Goal: Contribute content: Contribute content

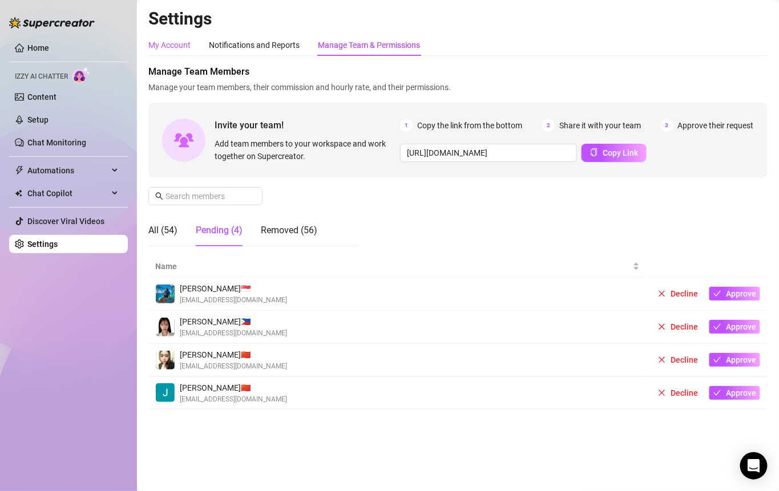
click at [169, 49] on div "My Account" at bounding box center [169, 45] width 42 height 13
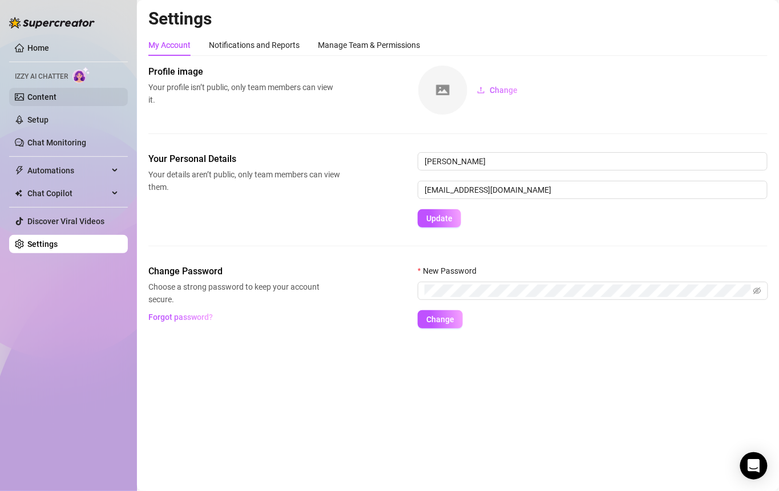
click at [56, 95] on link "Content" at bounding box center [41, 96] width 29 height 9
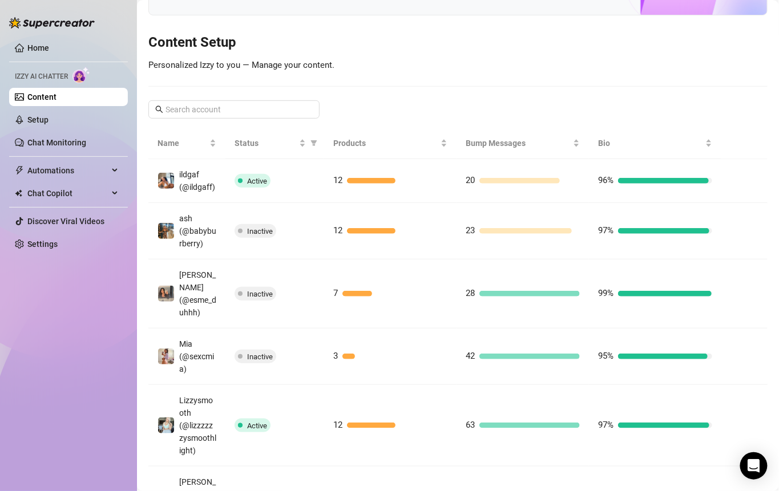
scroll to position [114, 0]
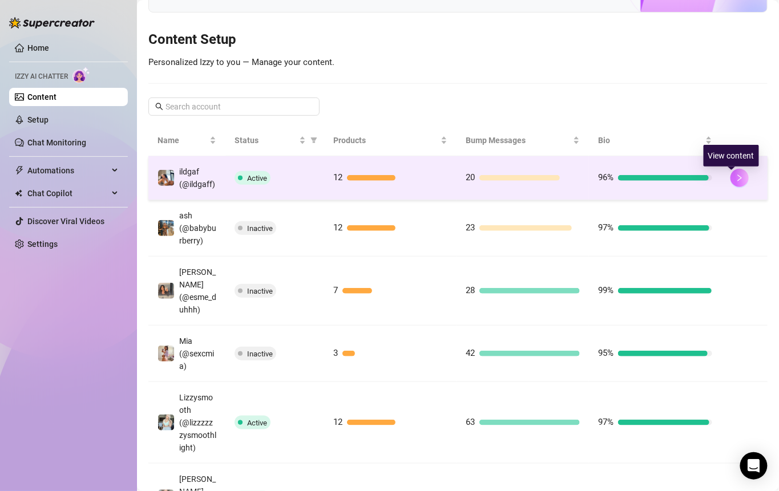
click at [736, 182] on icon "right" at bounding box center [740, 178] width 8 height 8
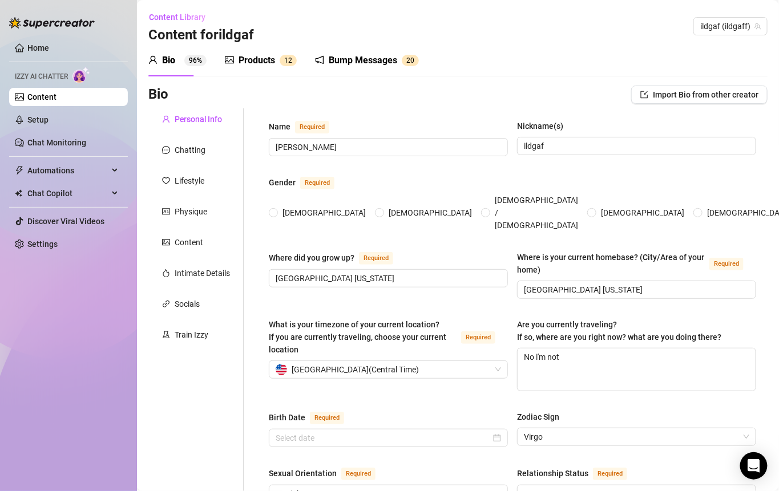
radio input "true"
type input "[DATE]"
click at [49, 123] on link "Setup" at bounding box center [37, 119] width 21 height 9
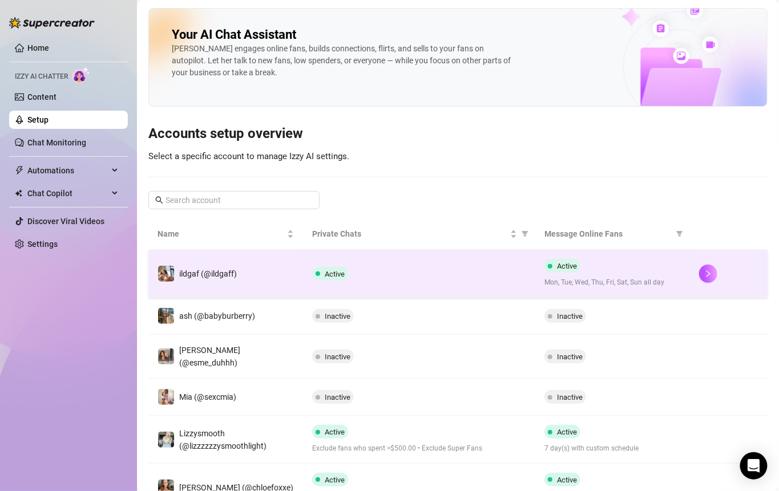
click at [325, 270] on span "Active" at bounding box center [335, 274] width 20 height 9
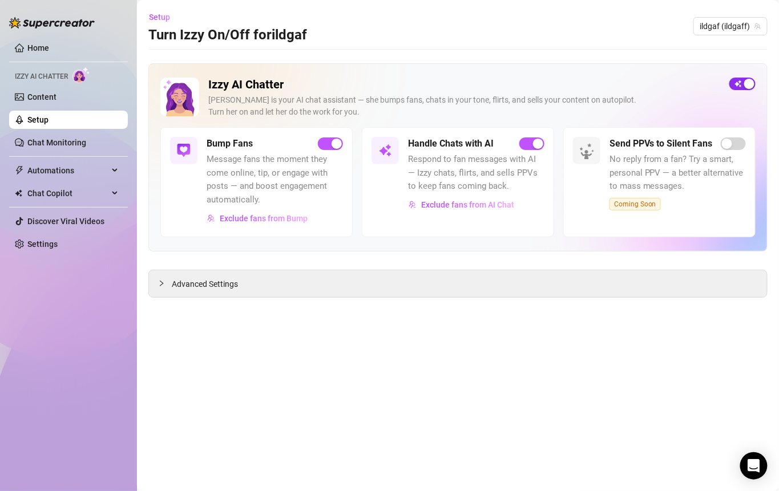
click at [742, 79] on span "button" at bounding box center [742, 84] width 26 height 13
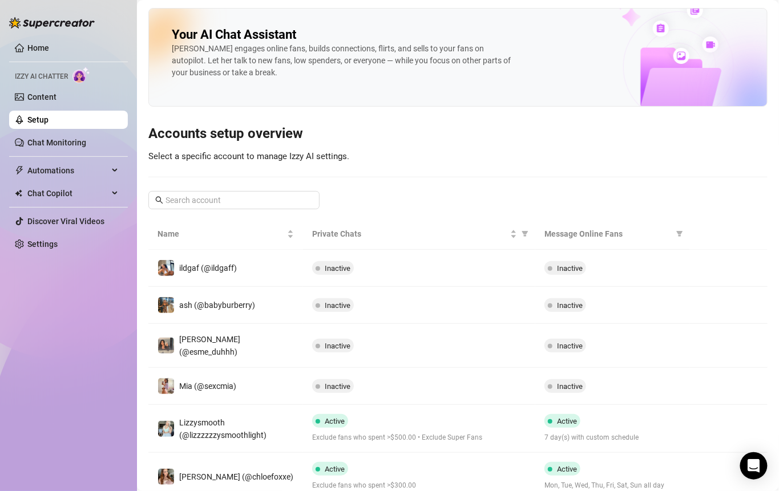
click at [327, 301] on span "Inactive" at bounding box center [338, 305] width 26 height 9
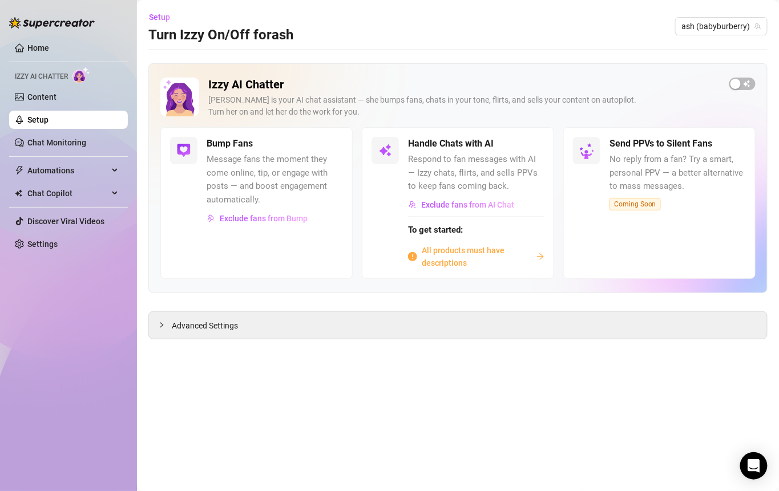
click at [459, 248] on span "All products must have descriptions" at bounding box center [477, 256] width 110 height 25
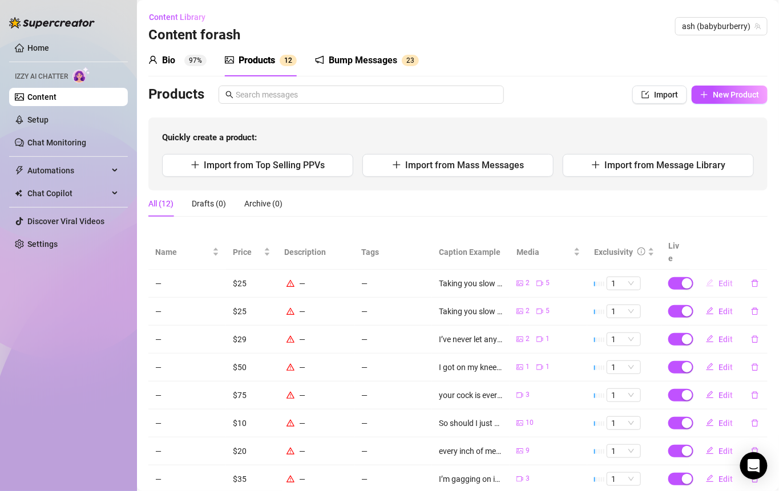
click at [709, 275] on button "Edit" at bounding box center [719, 284] width 45 height 18
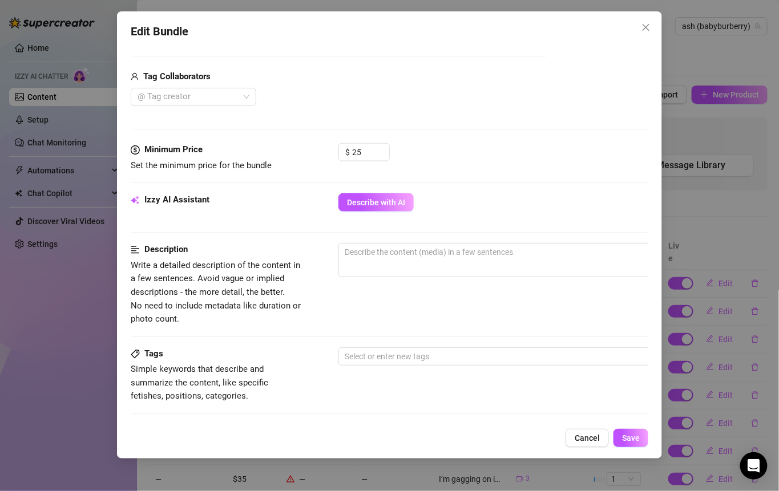
scroll to position [709, 0]
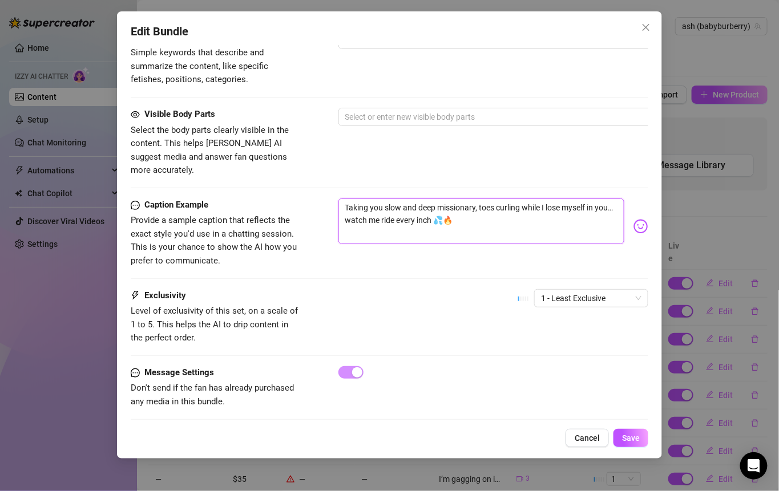
click at [387, 211] on textarea "Taking you slow and deep missionary, toes curling while I lose myself in you… w…" at bounding box center [481, 222] width 286 height 46
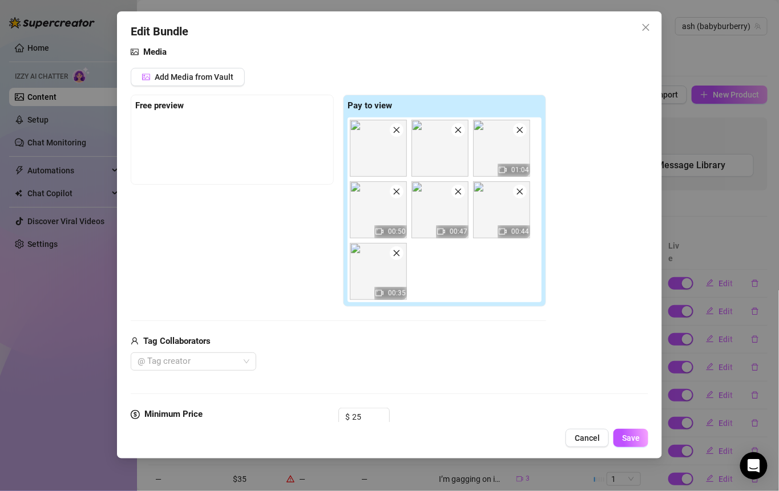
scroll to position [124, 0]
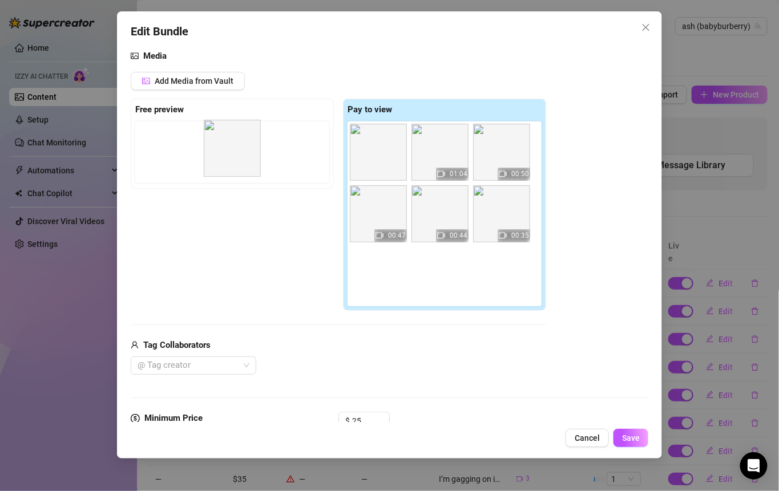
drag, startPoint x: 454, startPoint y: 152, endPoint x: 241, endPoint y: 149, distance: 212.3
click at [241, 149] on div "Free preview Pay to view 01:04 00:50 00:47 00:44 00:35" at bounding box center [338, 205] width 415 height 212
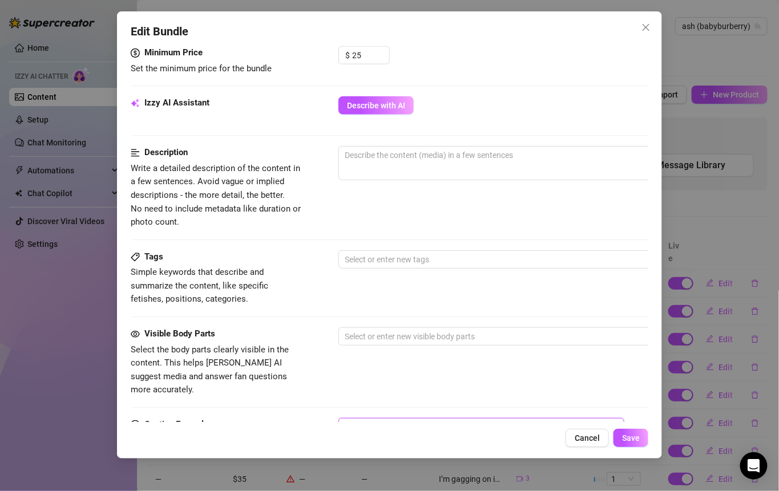
scroll to position [426, 0]
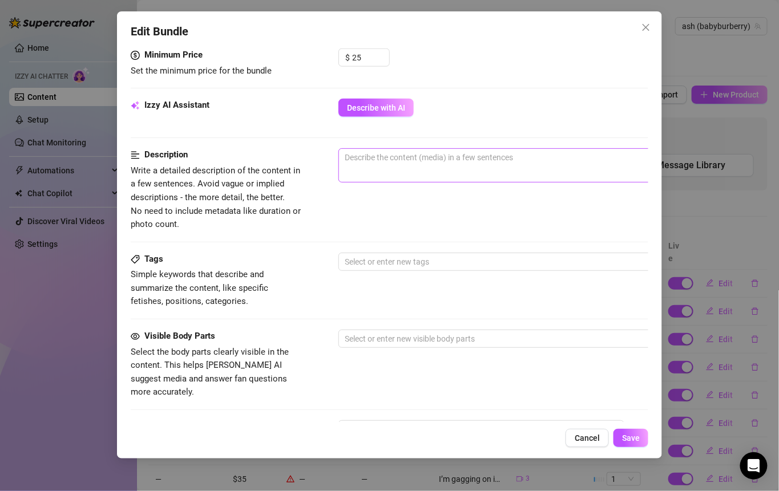
click at [369, 163] on span "0 / 1000" at bounding box center [537, 165] width 399 height 34
click at [369, 163] on textarea at bounding box center [538, 157] width 398 height 17
type textarea "m"
type textarea "mi"
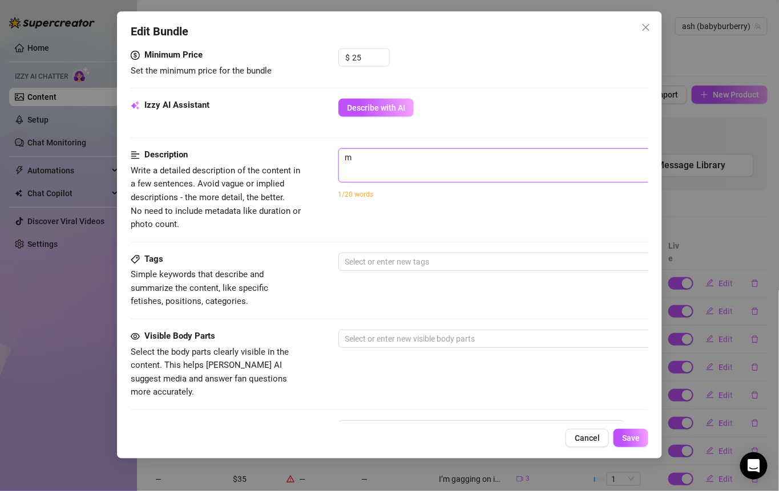
type textarea "mi"
type textarea "mis"
type textarea "miss"
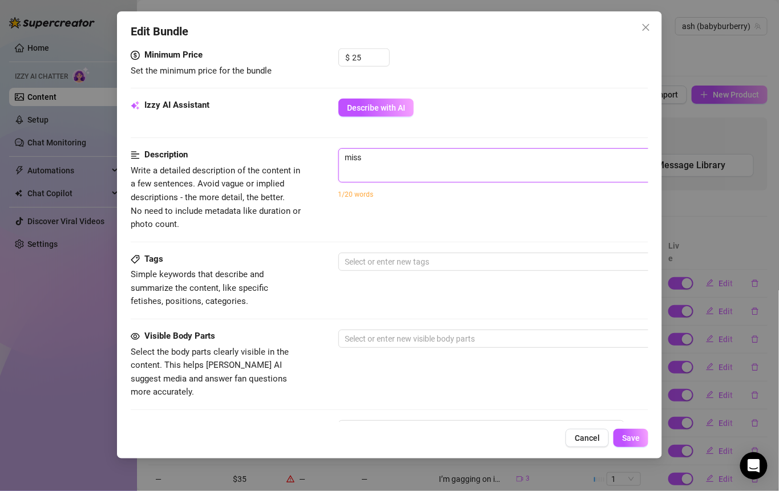
type textarea "missi"
type textarea "missio"
type textarea "mission"
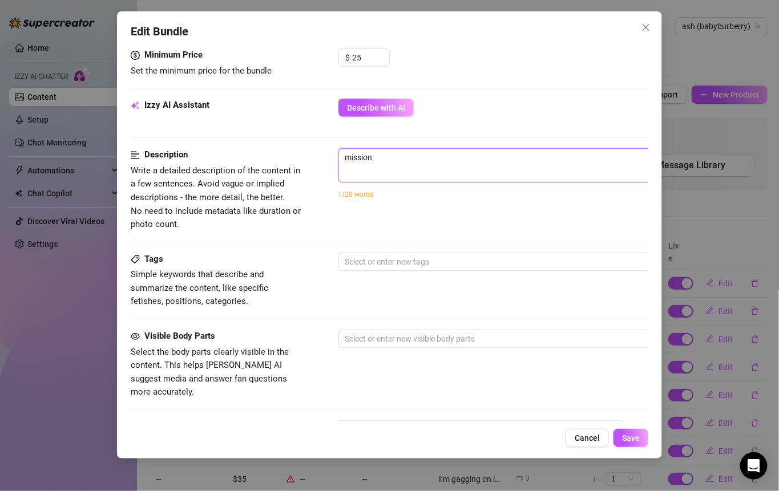
type textarea "missiona"
type textarea "[DEMOGRAPHIC_DATA]"
type textarea "missionary"
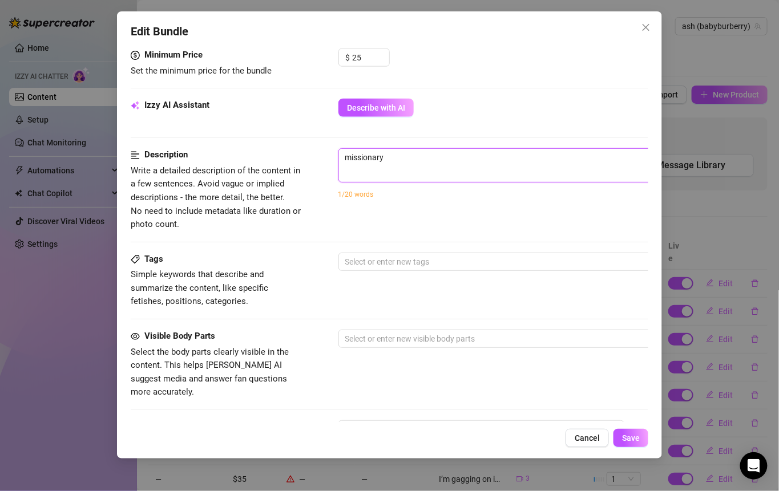
type textarea "missionary"
type textarea "missionary s"
type textarea "missionary"
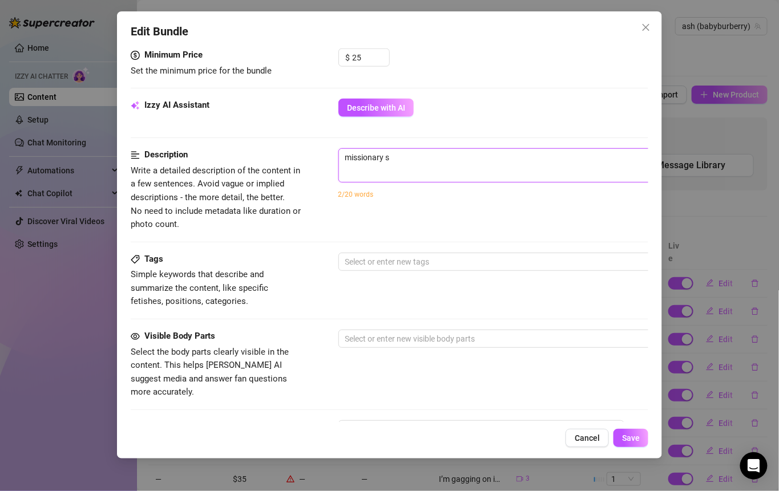
type textarea "missionary"
type textarea "missionary s"
type textarea "missionary se"
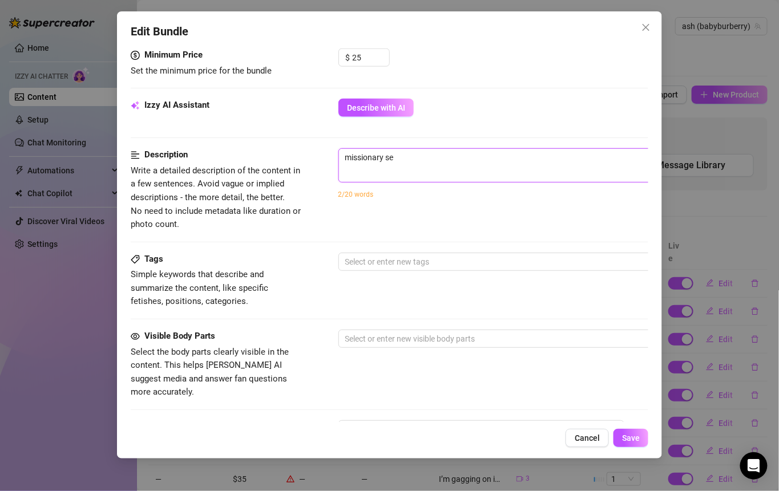
type textarea "missionary sex"
type textarea "missionary sext"
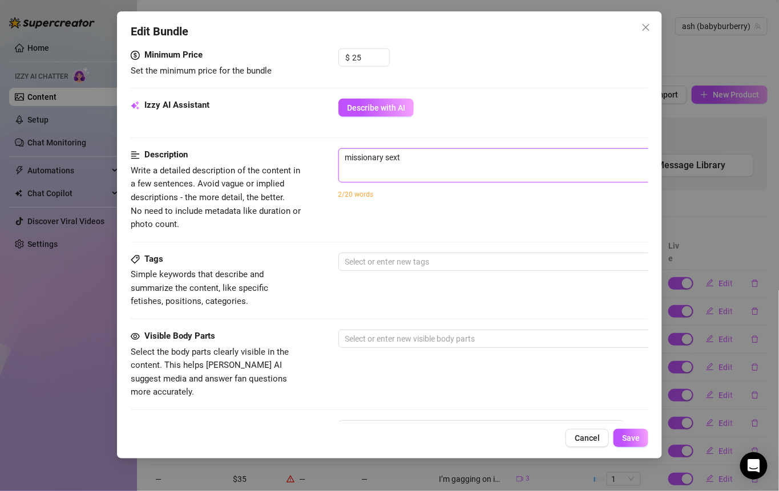
type textarea "missionary sext"
type textarea "missionary sext p"
type textarea "missionary sext pa"
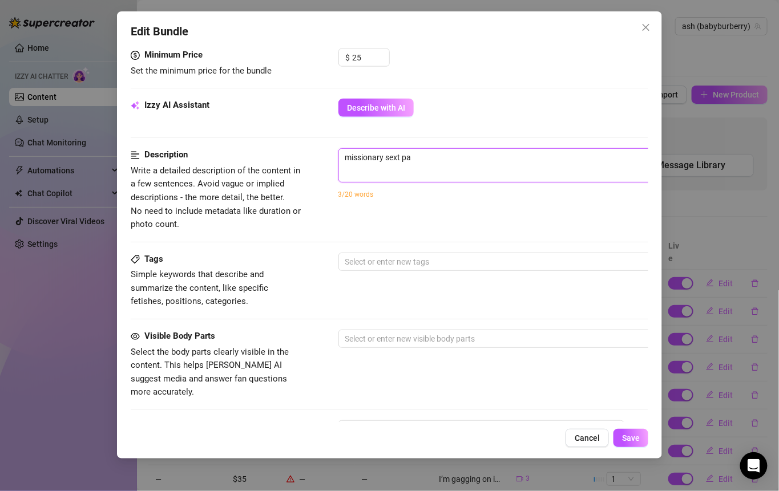
type textarea "missionary sext p"
type textarea "missionary sext"
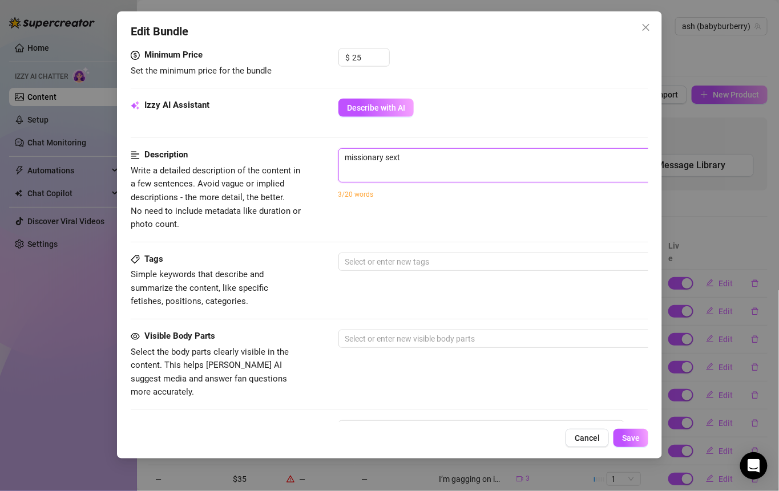
type textarea "missionary sext"
type textarea "missionary sex"
type textarea "missionary sex t"
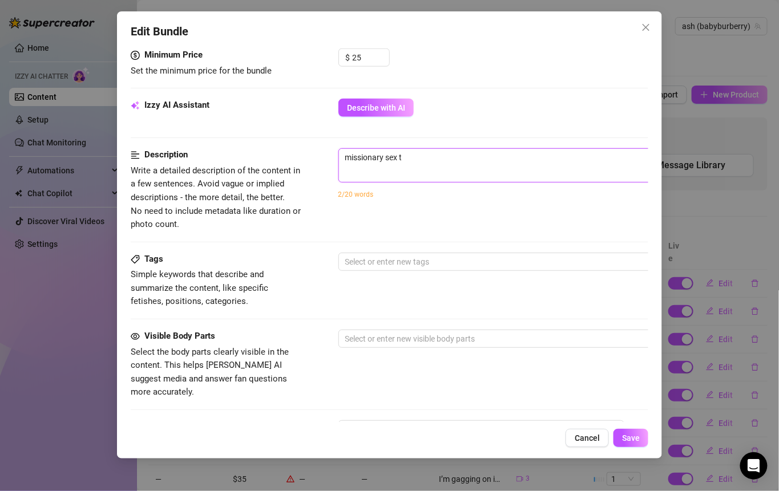
type textarea "missionary sex ta"
type textarea "missionary sex tap"
type textarea "missionary sex tape"
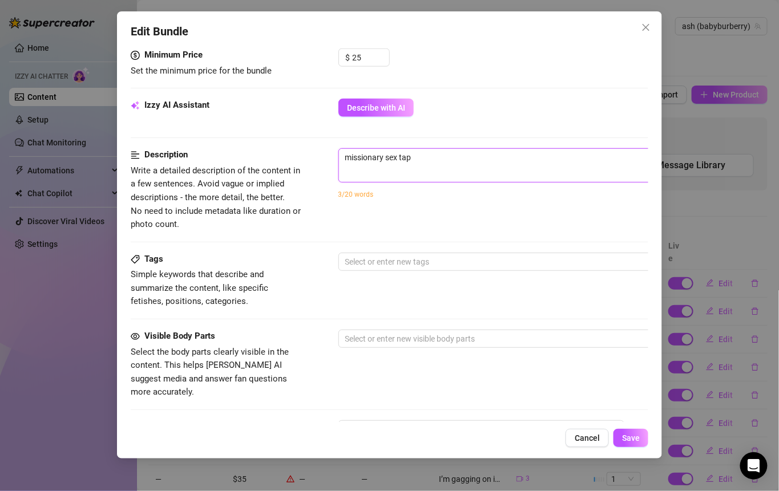
type textarea "missionary sex tape"
type textarea "missionary sex tape v"
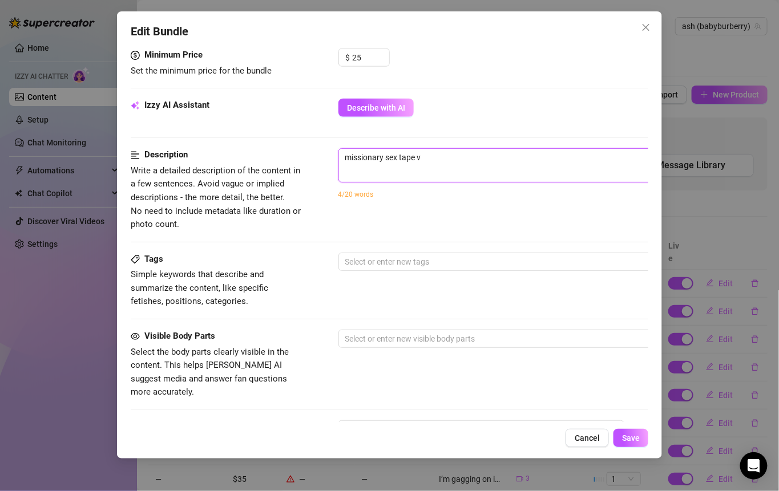
type textarea "missionary sex tape vi"
type textarea "missionary sex tape vid"
type textarea "missionary sex tape vide"
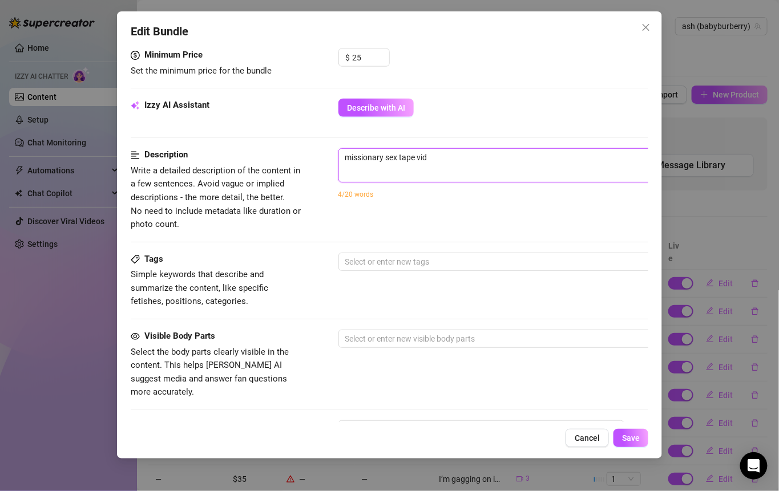
type textarea "missionary sex tape vide"
type textarea "missionary sex tape video"
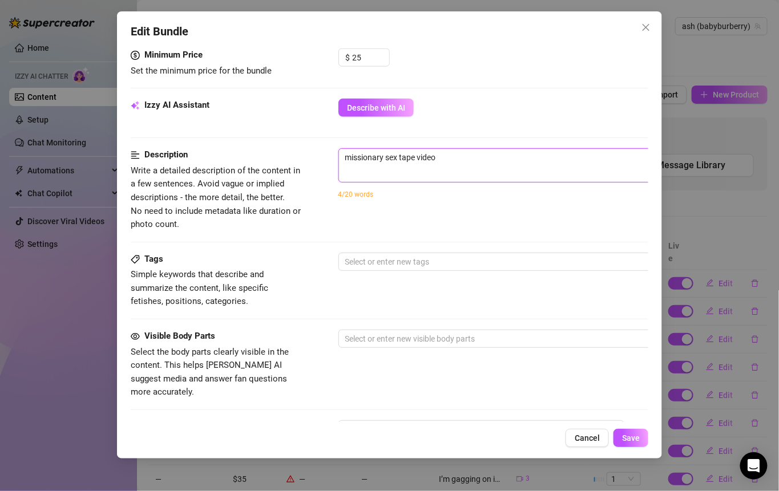
paste textarea "Taking you slow and deep missionary, toes curling while I lose myself in you… w…"
type textarea "missionary sex tape video Taking you slow and deep missionary, toes curling whi…"
click at [442, 156] on textarea "missionary sex tape video Taking you slow and deep missionary, toes curling whi…" at bounding box center [538, 164] width 398 height 30
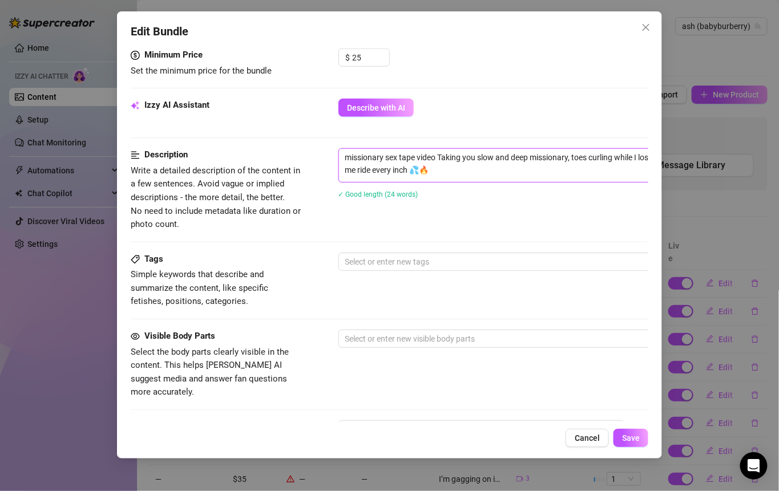
type textarea "missionary sex tape videoTaking you slow and deep missionary, toes curling whil…"
type textarea "missionary sex tape video!Taking you slow and deep missionary, toes curling whi…"
type textarea "missionary sex tape video! Taking you slow and deep missionary, toes curling wh…"
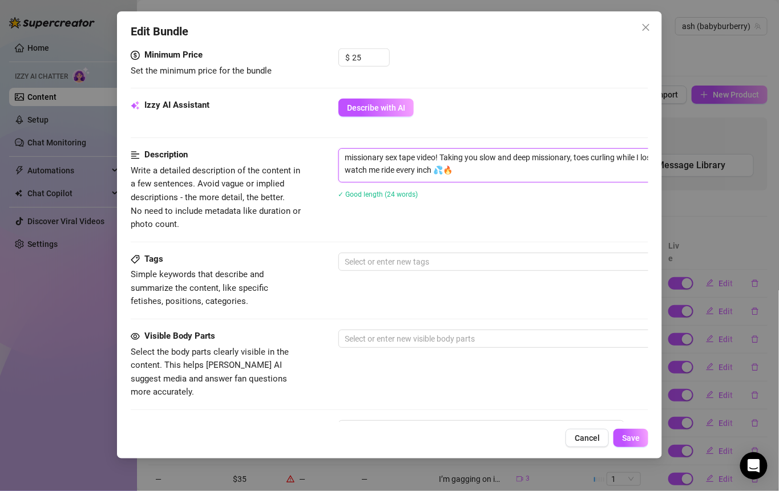
scroll to position [615, 0]
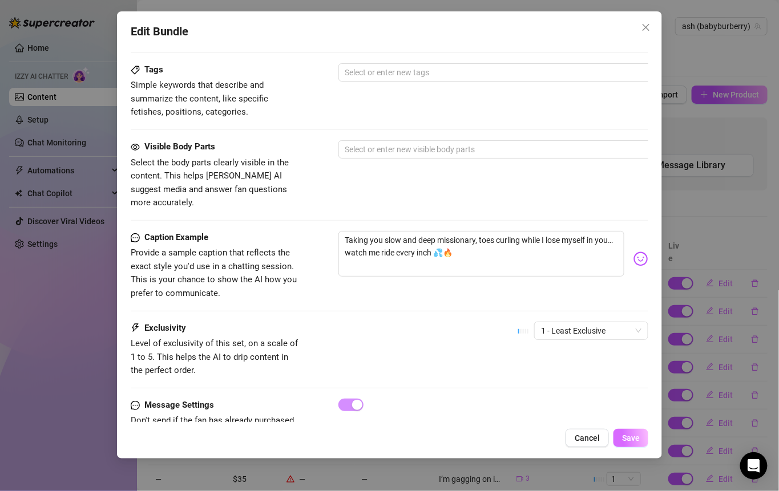
type textarea "missionary sex tape video! Taking you slow and deep missionary, toes curling wh…"
click at [632, 434] on span "Save" at bounding box center [631, 438] width 18 height 9
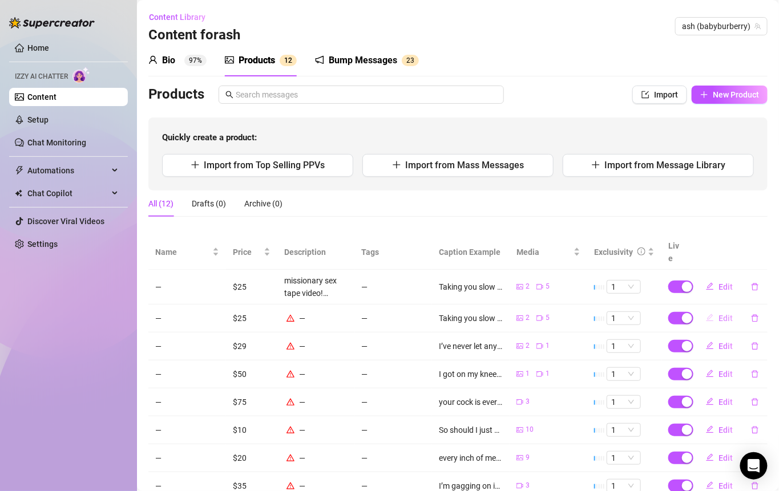
click at [718, 314] on span "Edit" at bounding box center [725, 318] width 14 height 9
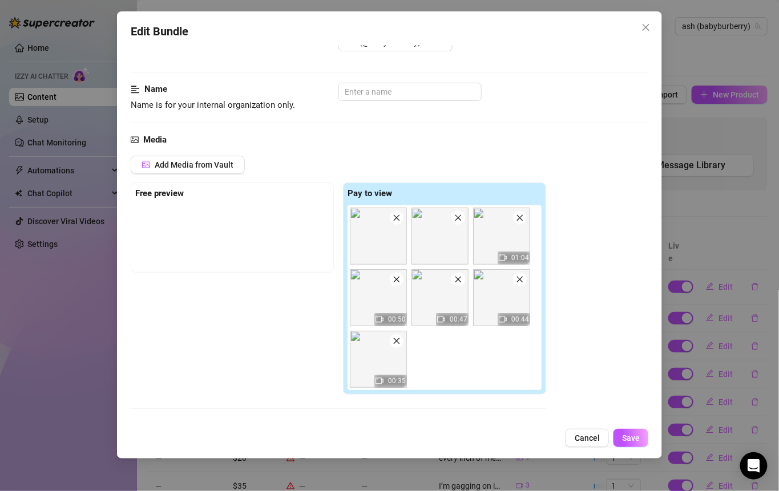
scroll to position [22, 0]
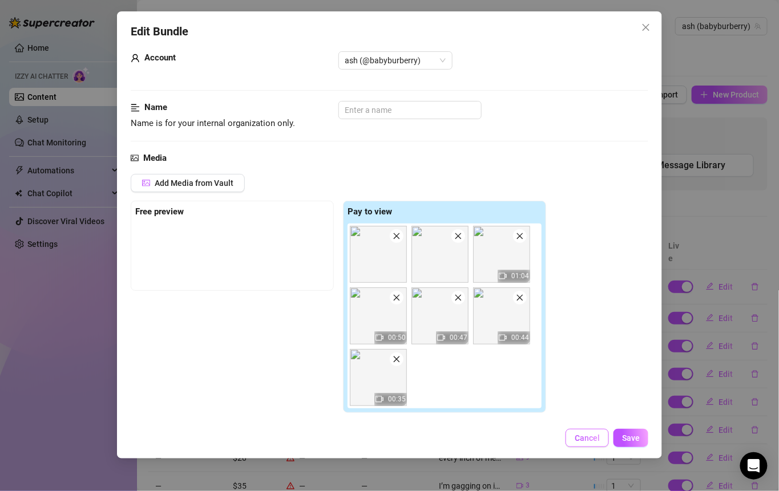
click at [588, 442] on span "Cancel" at bounding box center [587, 438] width 25 height 9
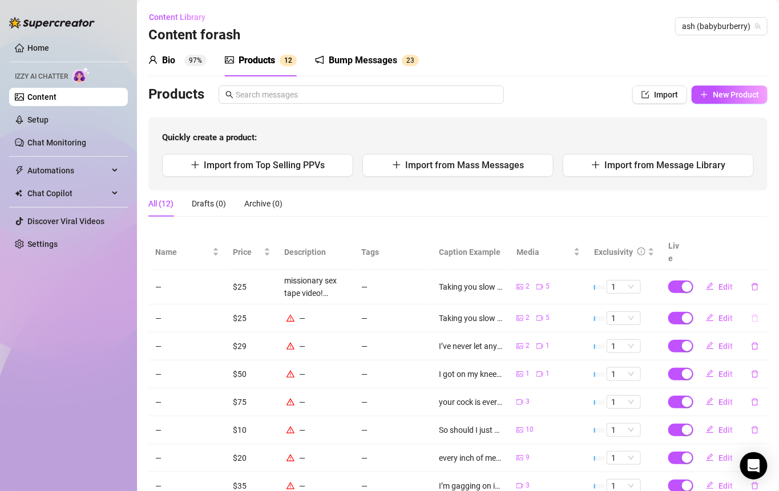
click at [751, 314] on icon "delete" at bounding box center [755, 318] width 8 height 8
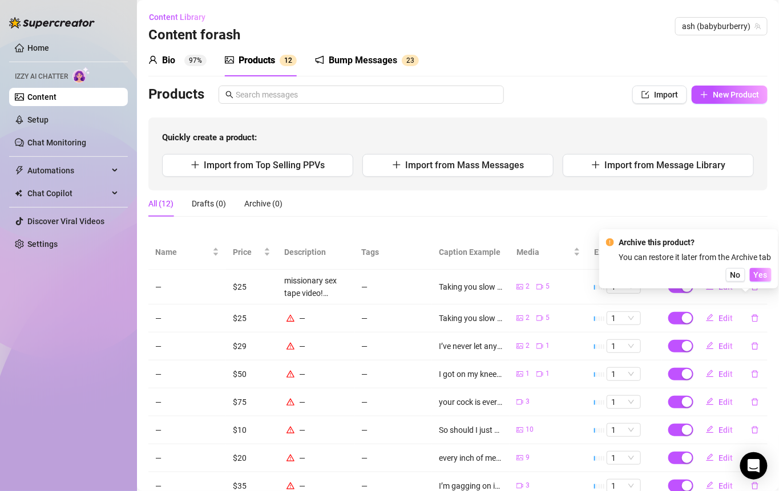
click at [754, 276] on button "Yes" at bounding box center [761, 275] width 22 height 14
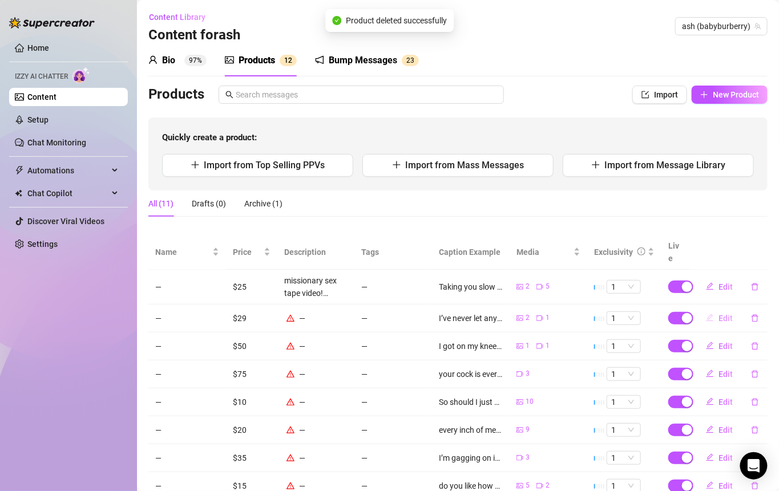
click at [718, 314] on span "Edit" at bounding box center [725, 318] width 14 height 9
type textarea "I’ve never let anyone get this close to my pussy like this… but you’ve been pat…"
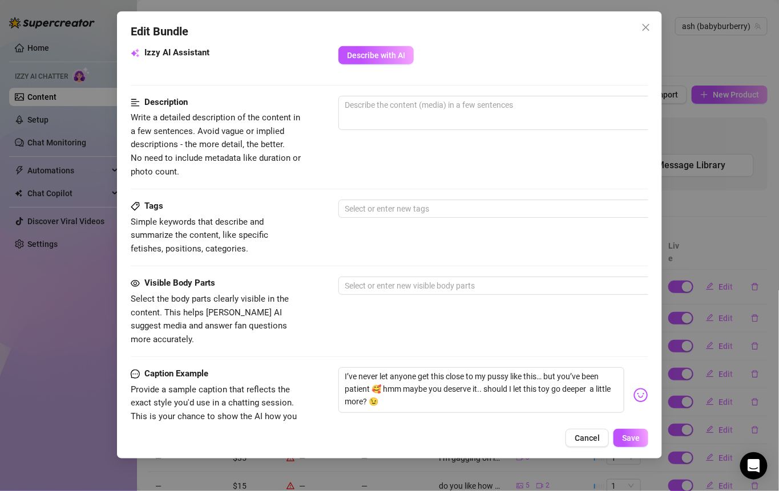
scroll to position [447, 0]
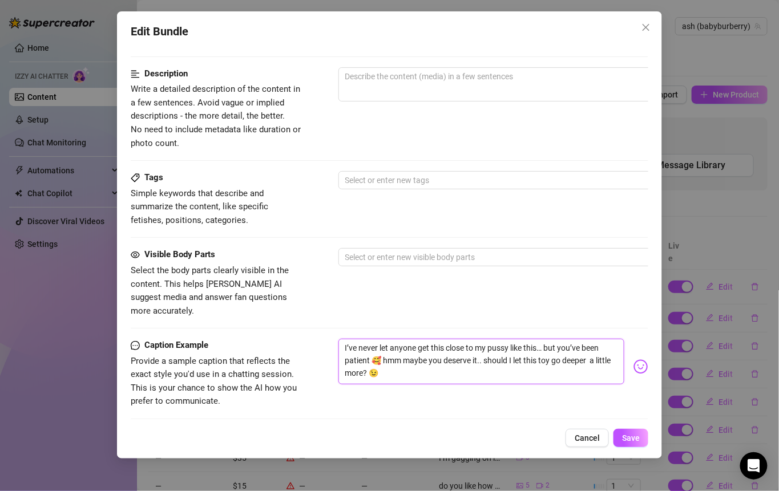
drag, startPoint x: 414, startPoint y: 356, endPoint x: 337, endPoint y: 328, distance: 82.3
click at [337, 339] on div "Caption Example Provide a sample caption that reflects the exact style you'd us…" at bounding box center [390, 374] width 518 height 70
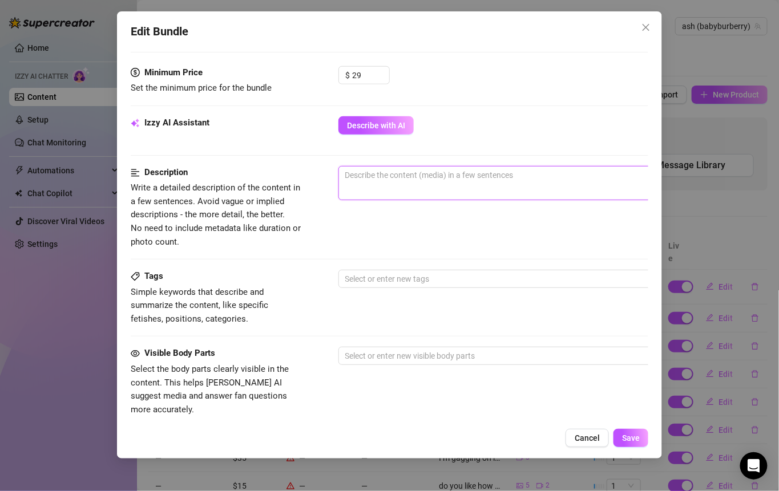
click at [376, 175] on textarea at bounding box center [538, 175] width 398 height 17
paste textarea "I’ve never let anyone get this close to my pussy like this… but you’ve been pat…"
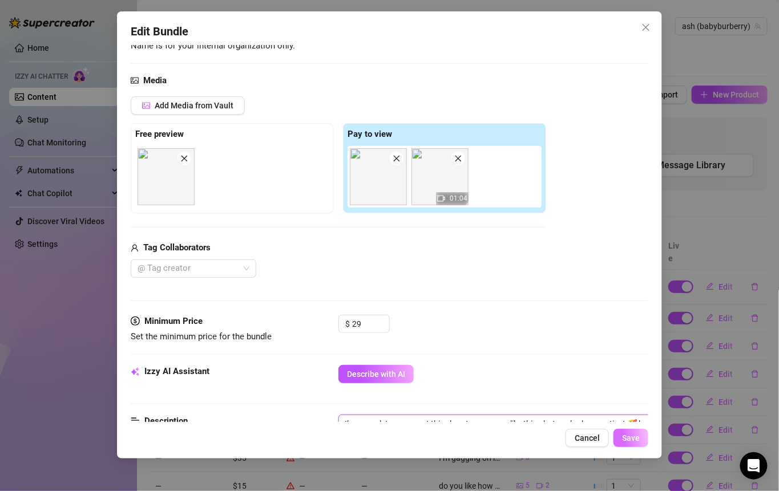
scroll to position [185, 0]
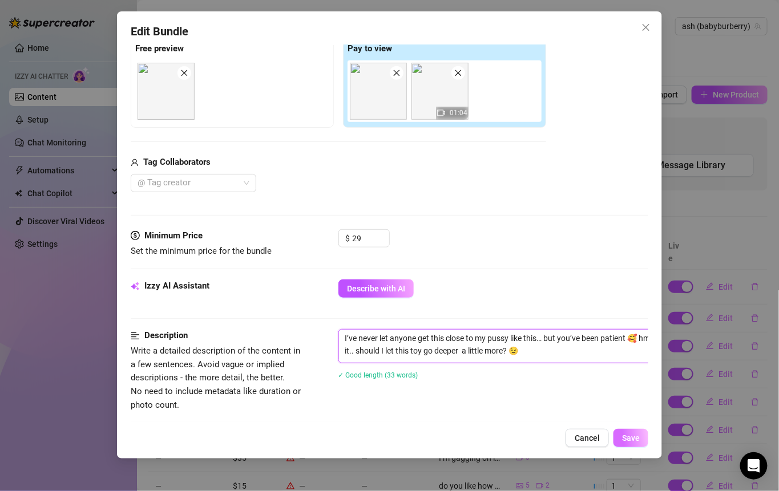
type textarea "I’ve never let anyone get this close to my pussy like this… but you’ve been pat…"
click at [635, 436] on span "Save" at bounding box center [631, 438] width 18 height 9
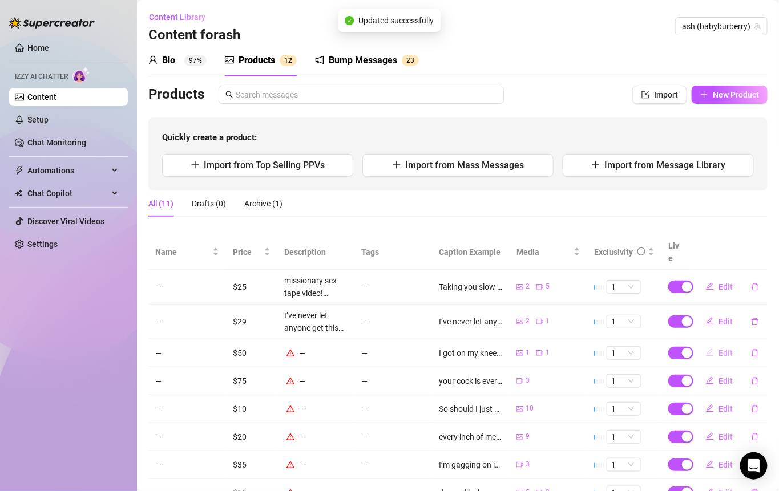
click at [718, 349] on span "Edit" at bounding box center [725, 353] width 14 height 9
type textarea "I got on my knees and arched my back just right... Booty up, pussy waiting, rea…"
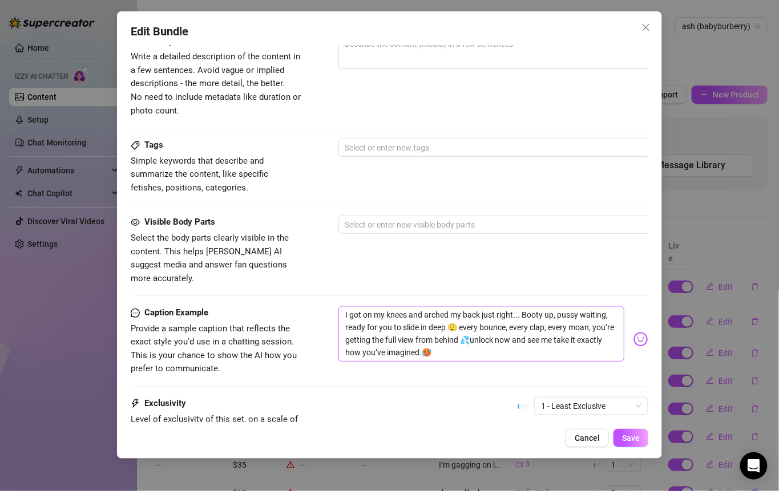
scroll to position [581, 0]
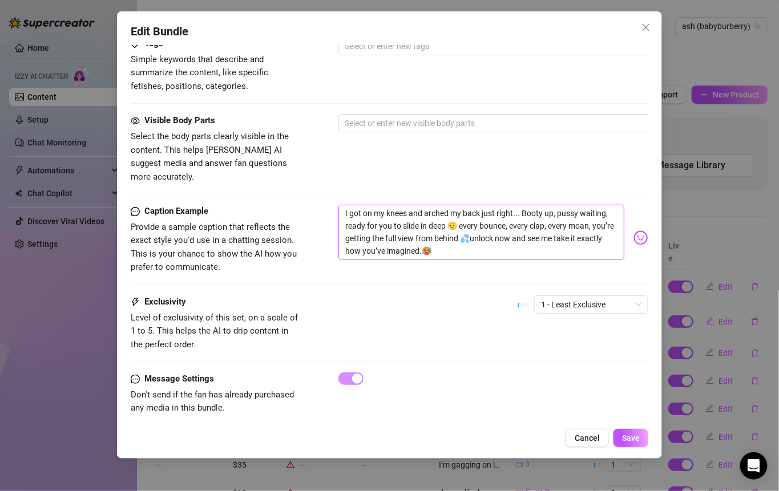
drag, startPoint x: 477, startPoint y: 232, endPoint x: 337, endPoint y: 195, distance: 145.2
click at [337, 205] on div "Caption Example Provide a sample caption that reflects the exact style you'd us…" at bounding box center [390, 240] width 518 height 70
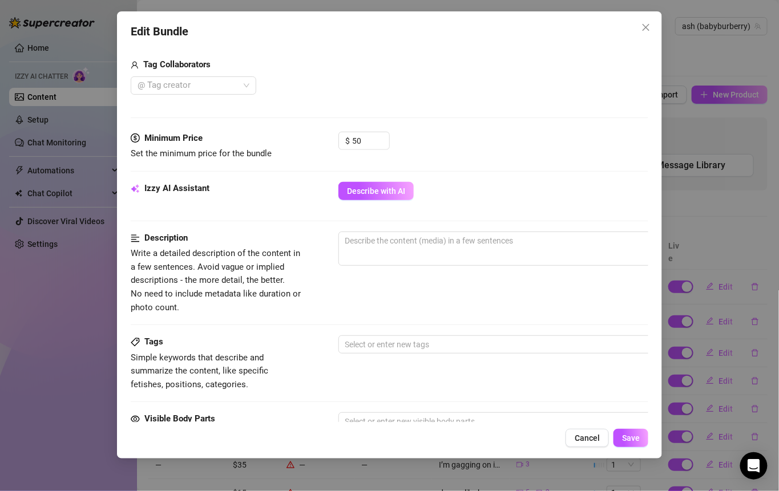
scroll to position [253, 0]
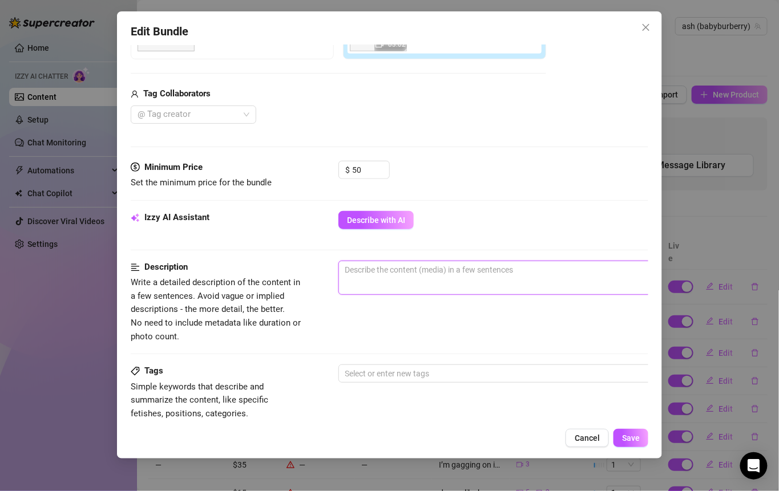
click at [376, 268] on textarea at bounding box center [538, 269] width 398 height 17
paste textarea "I got on my knees and arched my back just right... Booty up, pussy waiting, rea…"
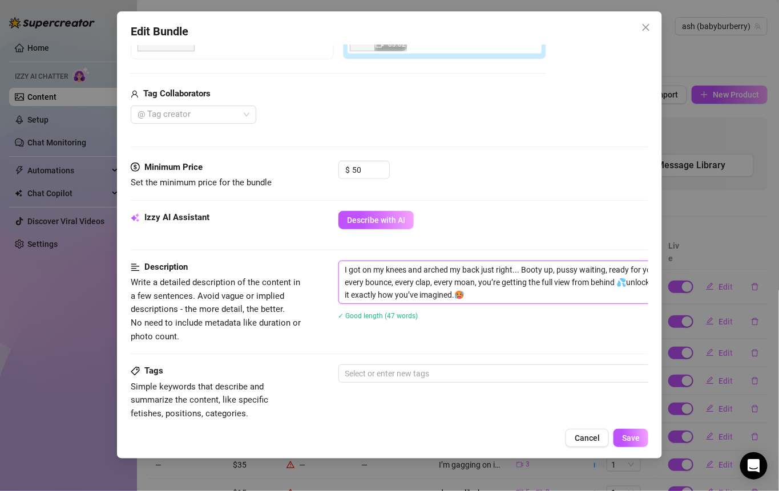
scroll to position [0, 0]
type textarea "I got on my knees and arched my back just right... Booty up, pussy waiting, rea…"
click at [630, 435] on span "Save" at bounding box center [631, 438] width 18 height 9
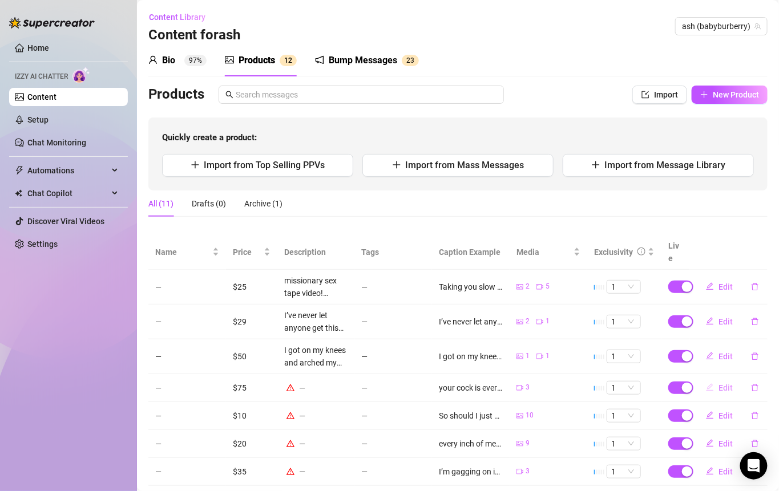
click at [718, 384] on span "Edit" at bounding box center [725, 388] width 14 height 9
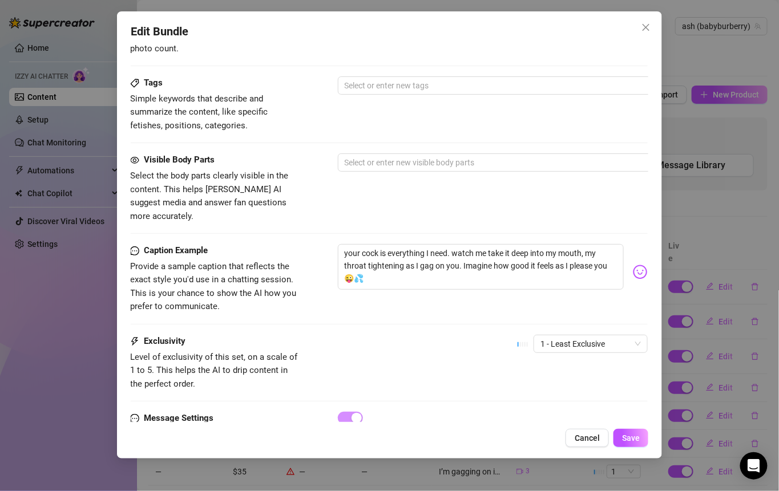
scroll to position [588, 1]
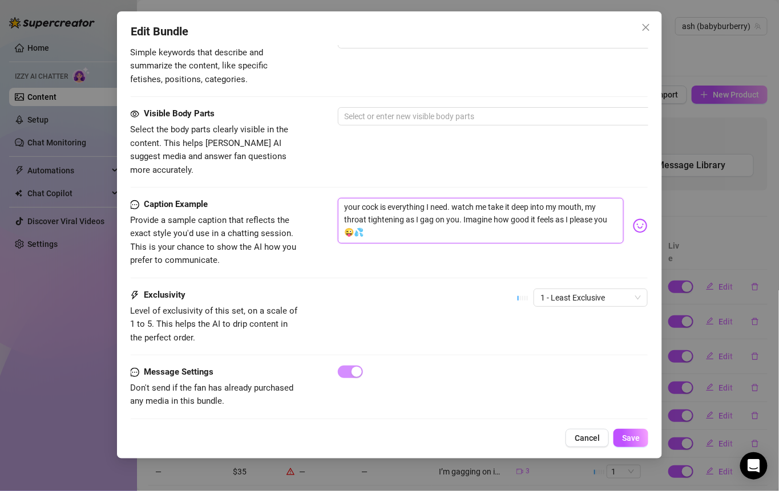
click at [411, 203] on textarea "your cock is everything I need. watch me take it deep into my mouth, my throat …" at bounding box center [481, 221] width 286 height 46
drag, startPoint x: 395, startPoint y: 215, endPoint x: 331, endPoint y: 174, distance: 76.0
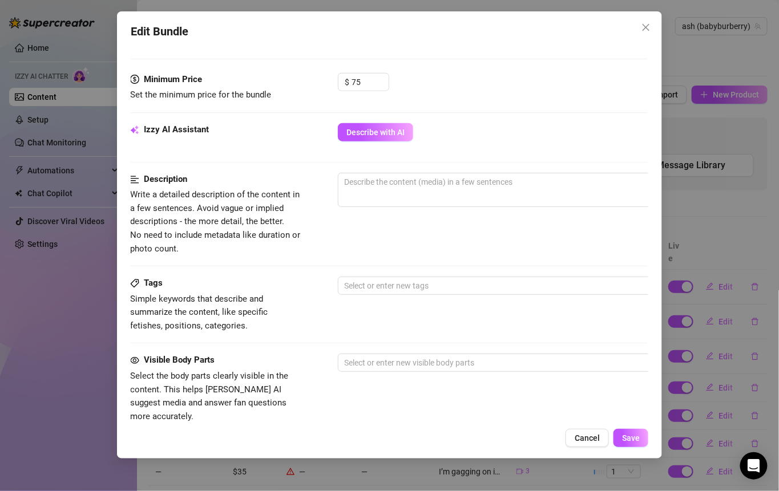
scroll to position [324, 1]
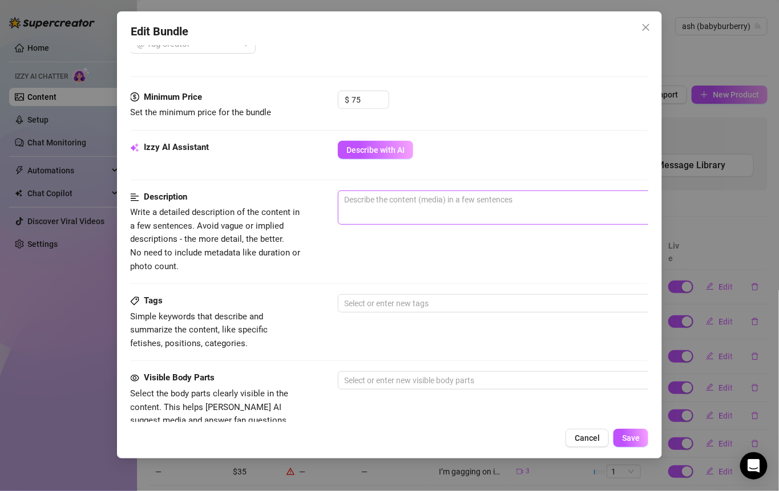
click at [371, 209] on span "0 / 1000" at bounding box center [537, 208] width 399 height 34
click at [369, 197] on textarea at bounding box center [537, 199] width 398 height 17
type textarea "b"
type textarea "bl"
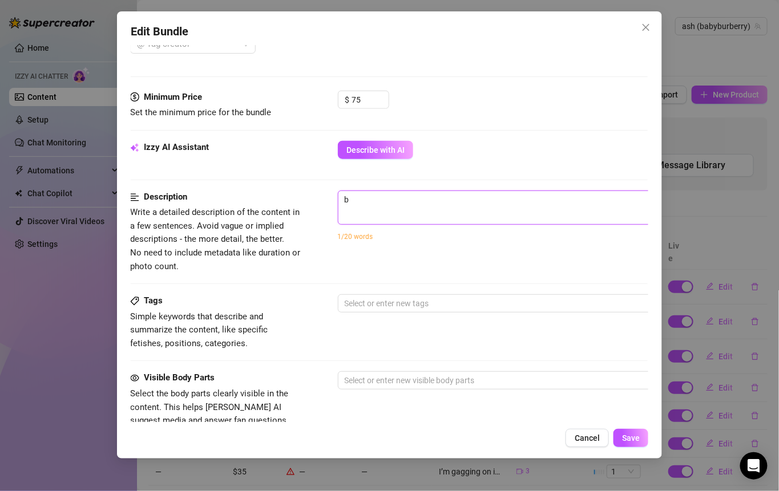
type textarea "bl"
type textarea "blo"
type textarea "blow"
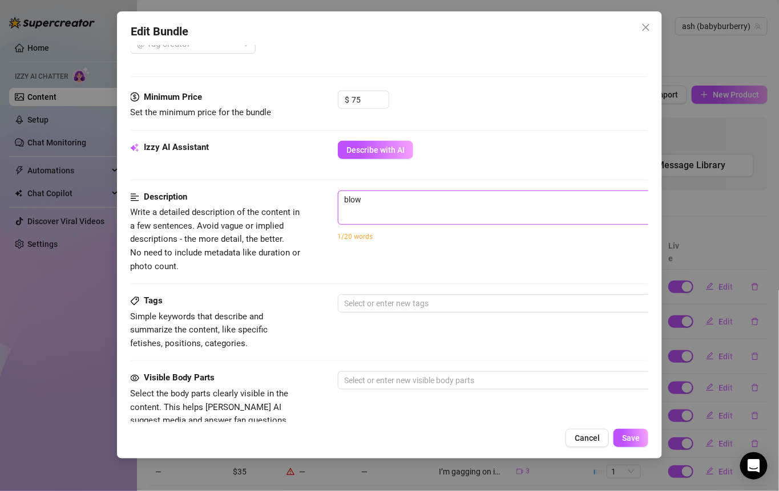
type textarea "blowj"
type textarea "blowjo"
type textarea "blowjob"
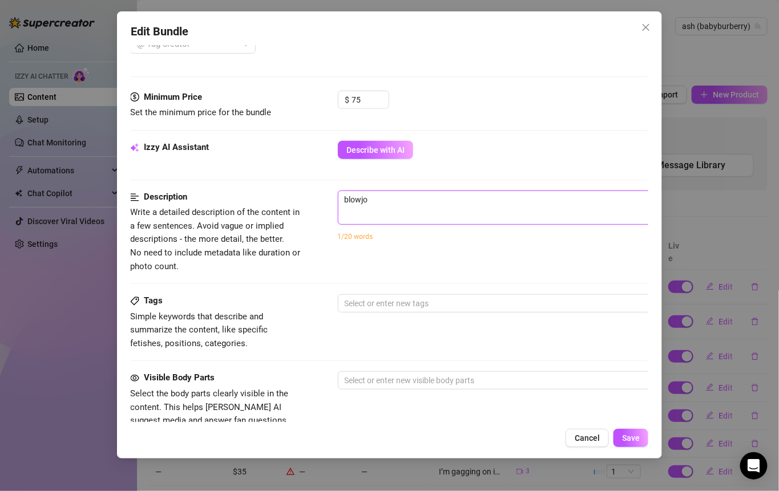
type textarea "blowjob"
type textarea "blowjob s"
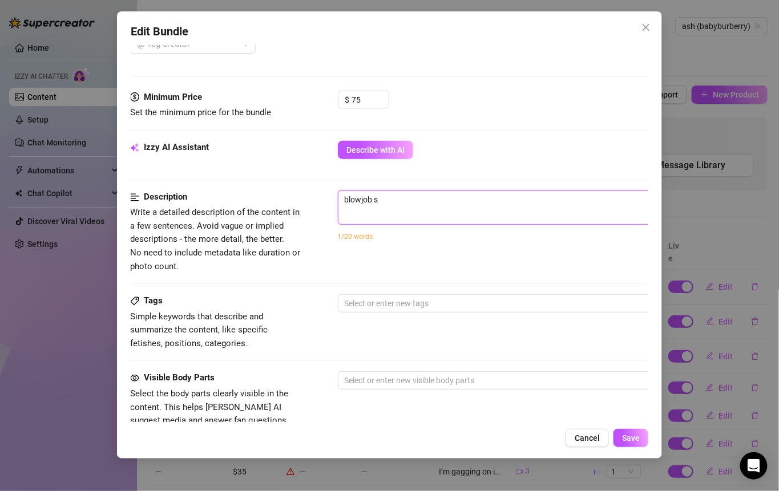
type textarea "blowjob su"
type textarea "blowjob suc"
type textarea "blowjob suck"
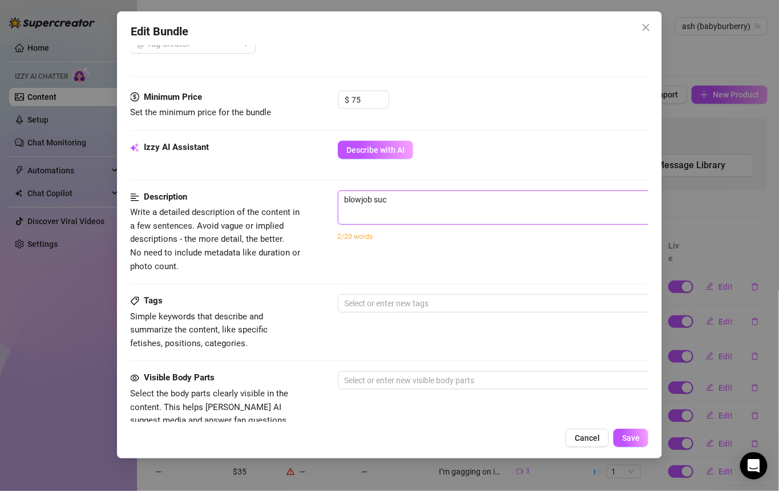
type textarea "blowjob suck"
type textarea "blowjob sucki"
type textarea "blowjob suckin"
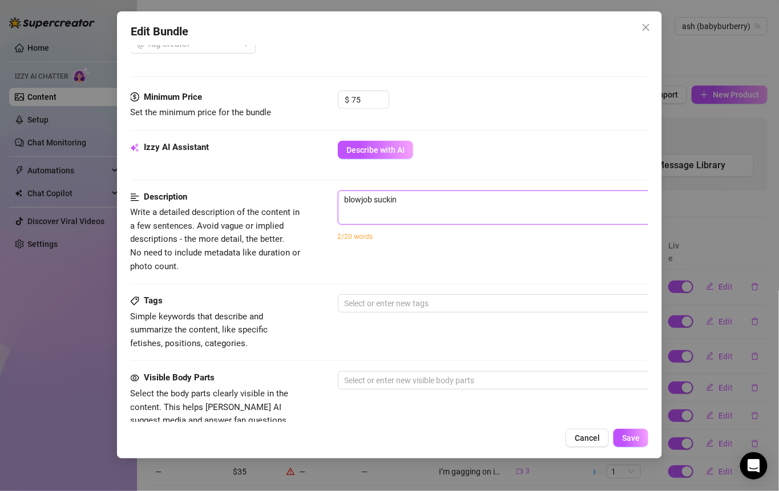
type textarea "blowjob sucking"
type textarea "blowjob sucking v"
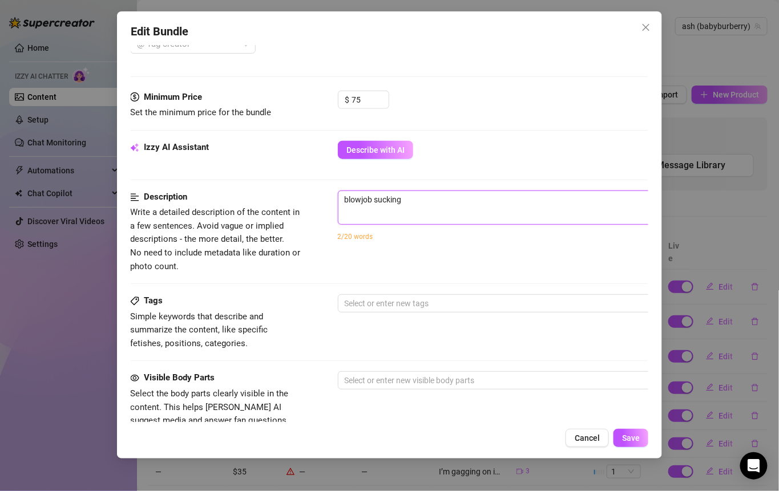
type textarea "blowjob sucking v"
type textarea "blowjob sucking vi"
type textarea "blowjob sucking vid"
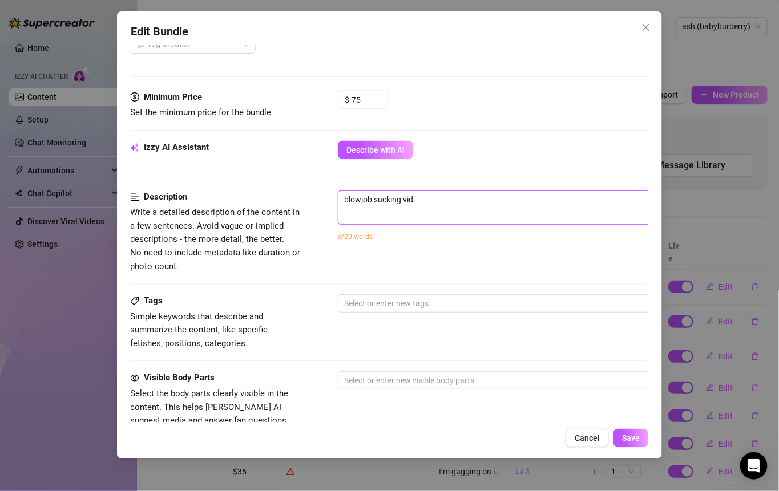
type textarea "blowjob sucking vide"
type textarea "blowjob sucking video"
type textarea "blowjob sucking video."
type textarea "blowjob sucking video.."
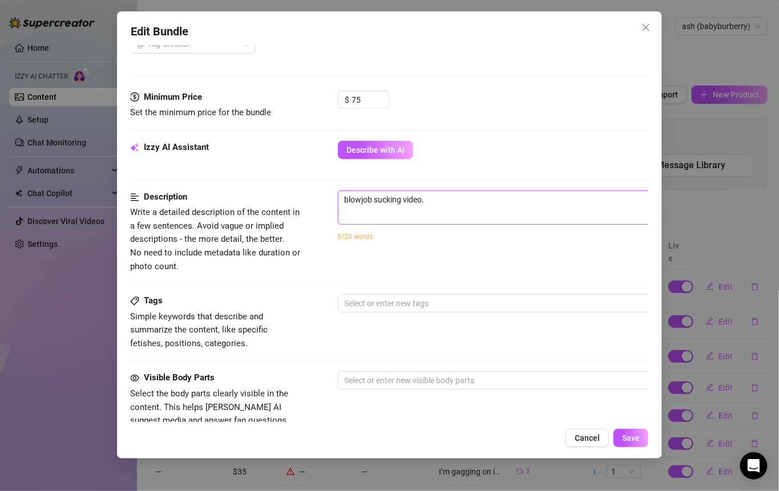
type textarea "blowjob sucking video.."
type textarea "blowjob sucking video..."
type textarea "blowjob sucking video...."
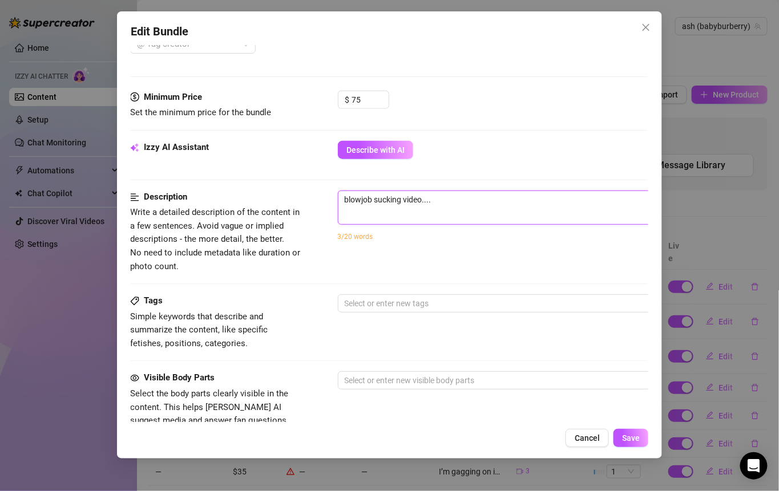
click at [343, 196] on textarea "blowjob sucking video...." at bounding box center [537, 199] width 398 height 17
type textarea "Pblowjob sucking video...."
type textarea "POblowjob sucking video...."
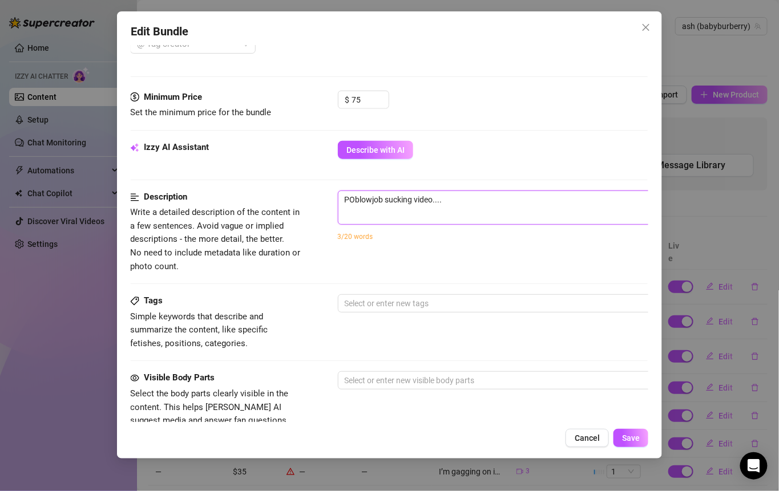
type textarea "POVblowjob sucking video...."
type textarea "POV blowjob sucking video...."
click at [466, 191] on textarea "POV blowjob sucking video...." at bounding box center [537, 199] width 398 height 17
click at [471, 201] on textarea "POV blowjob sucking video...." at bounding box center [537, 199] width 398 height 17
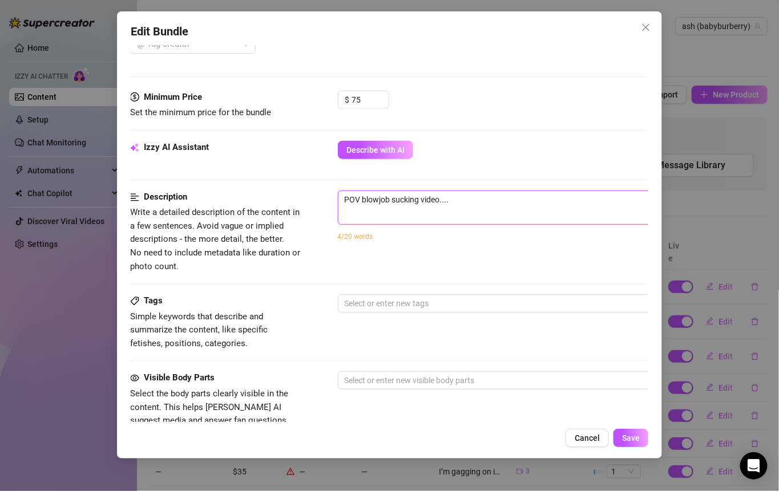
type textarea "POV blowjob sucking video...."
paste textarea "your cock is everything I need. watch me take it deep into my mouth, my throat …"
type textarea "POV blowjob sucking video.... your cock is everything I need. watch me take it …"
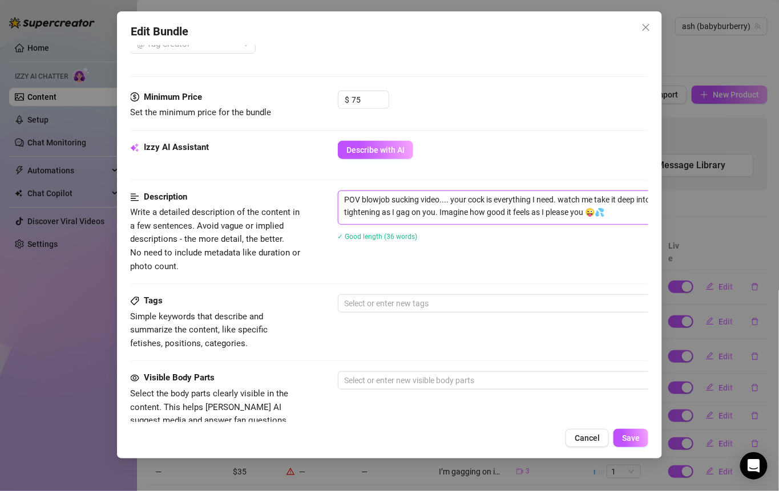
scroll to position [0, 0]
type textarea "POV blowjob sucking video.... your cock is everything I need. watch me take it …"
click at [632, 433] on button "Save" at bounding box center [630, 438] width 35 height 18
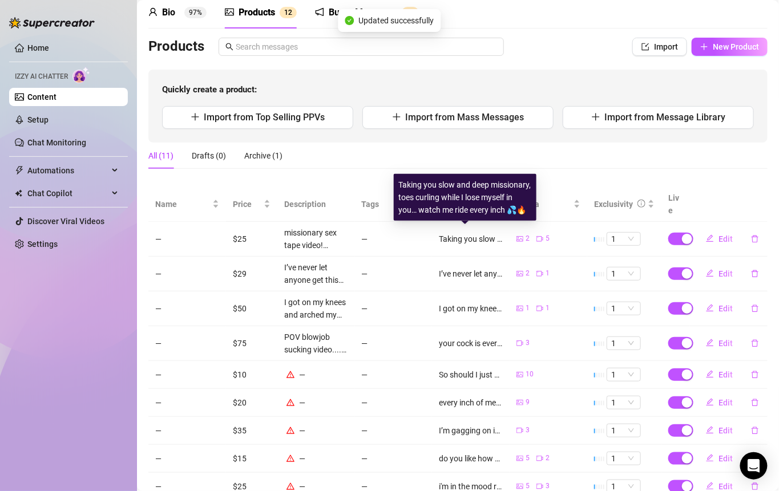
scroll to position [53, 0]
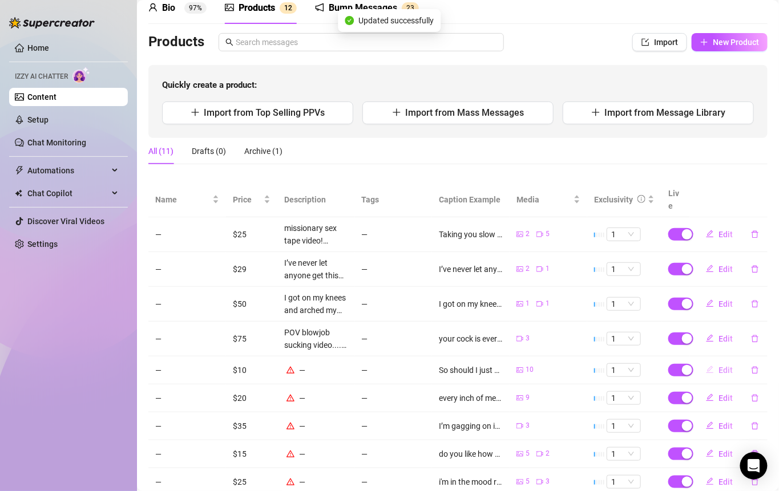
click at [707, 361] on button "Edit" at bounding box center [719, 370] width 45 height 18
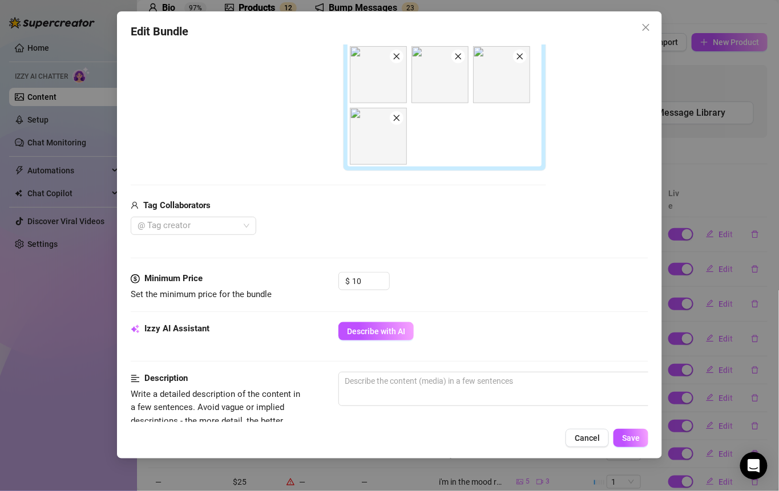
scroll to position [314, 0]
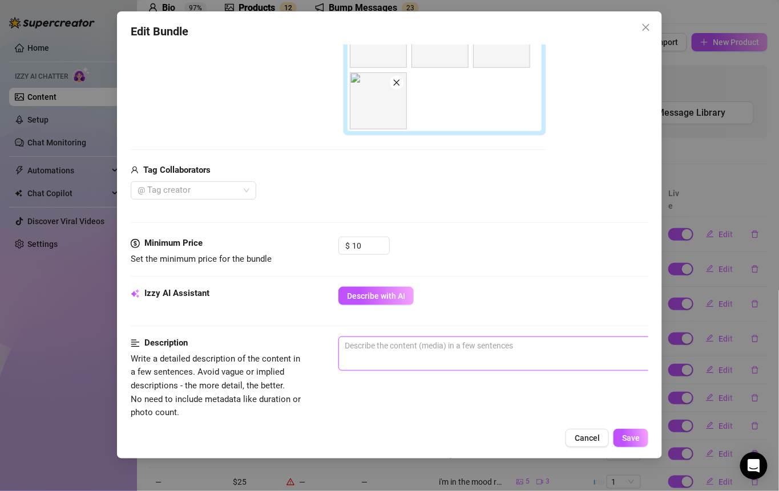
click at [410, 344] on textarea at bounding box center [538, 345] width 398 height 17
type textarea "t"
type textarea "te"
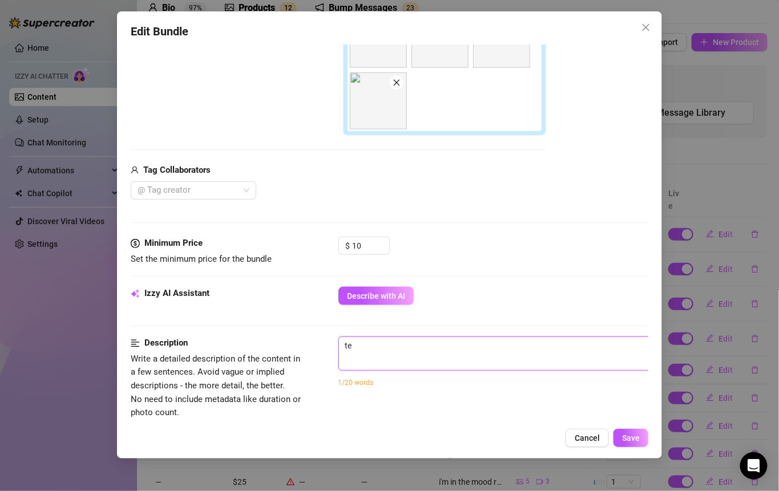
type textarea "tea"
type textarea "teas"
type textarea "teasing,"
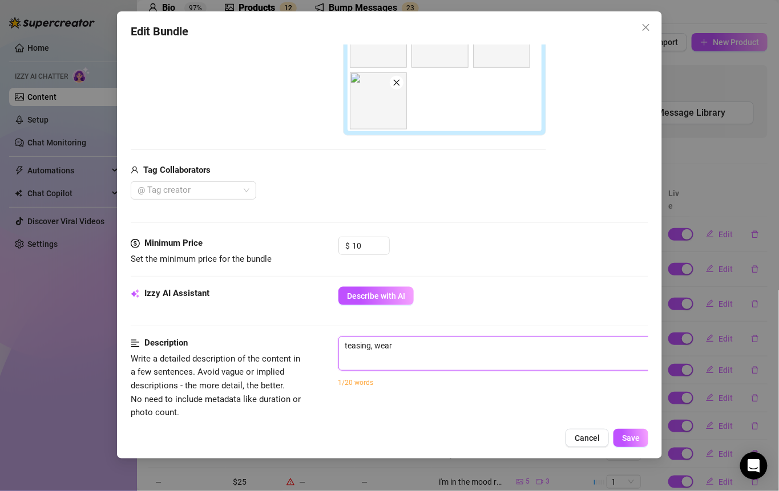
type textarea "teasing, weari"
type textarea "teasing, wearin"
type textarea "teasing, wearing"
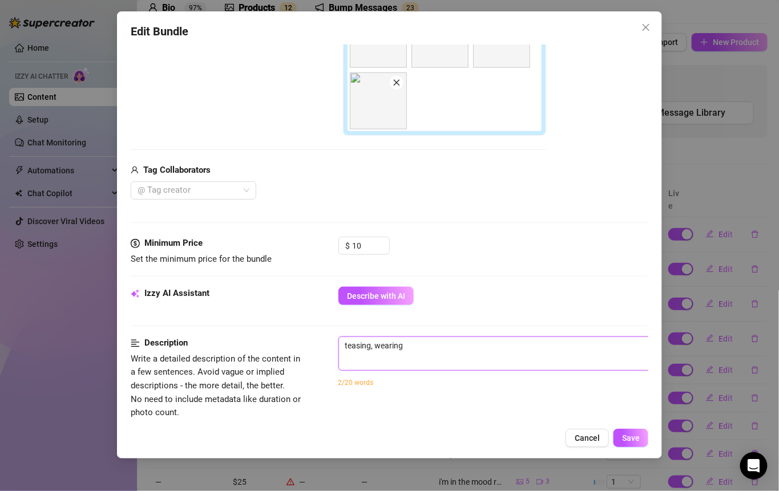
type textarea "teasing, wearing"
type textarea "teasing, wearing a"
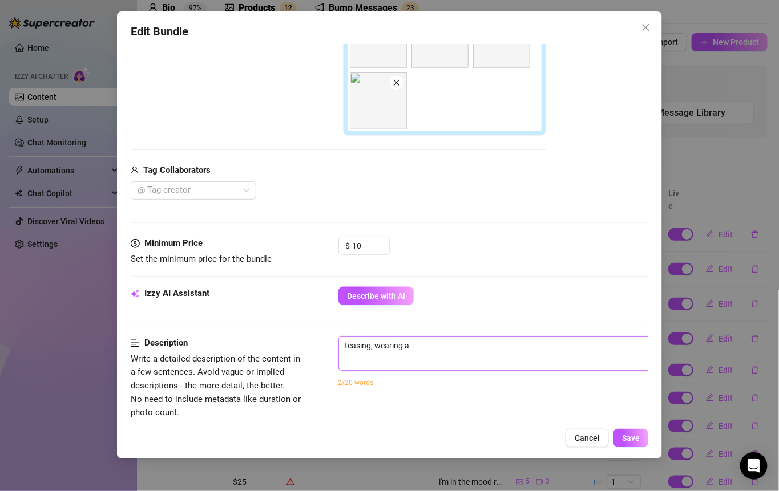
type textarea "teasing, wearing a"
type textarea "teasing, wearing a w"
type textarea "teasing, wearing a whit"
type textarea "teasing, wearing a white"
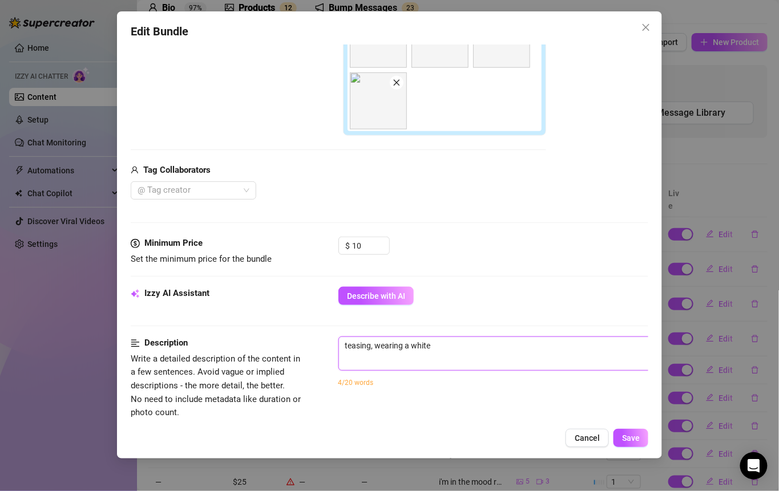
type textarea "teasing, wearing a white"
type textarea "teasing, wearing a white&black"
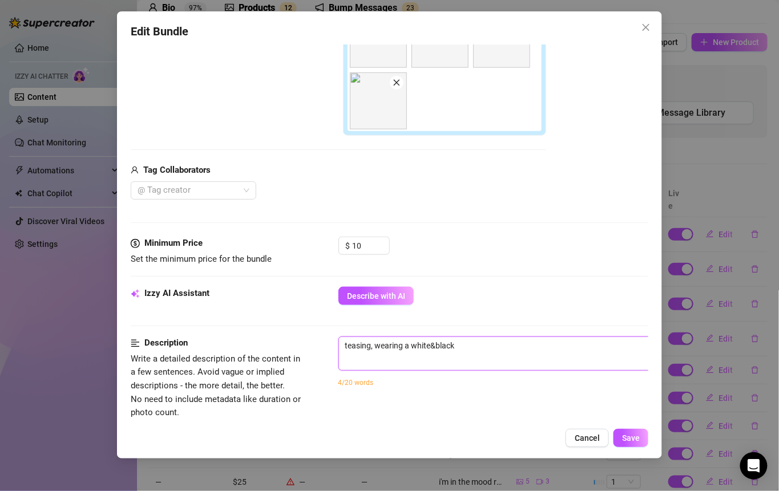
type textarea "teasing, wearing a white&black"
type textarea "teasing, wearing a white&black b"
type textarea "teasing, wearing a white&black br"
type textarea "teasing, wearing a white&black [PERSON_NAME]"
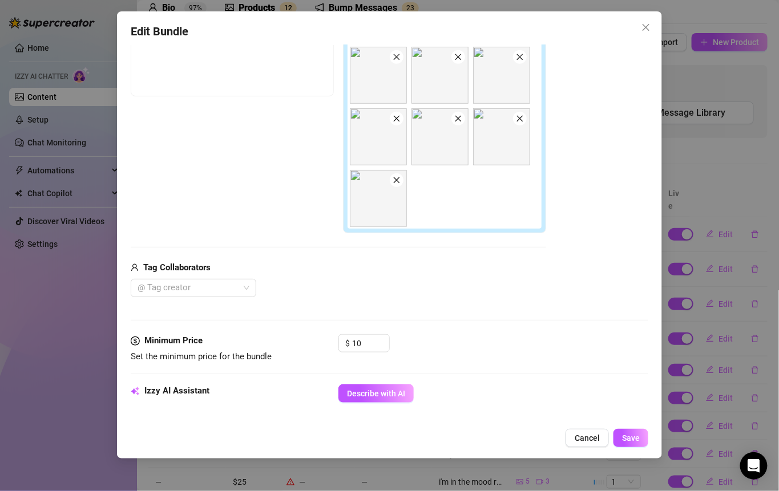
type textarea "teasing, wearing a white&black bra"
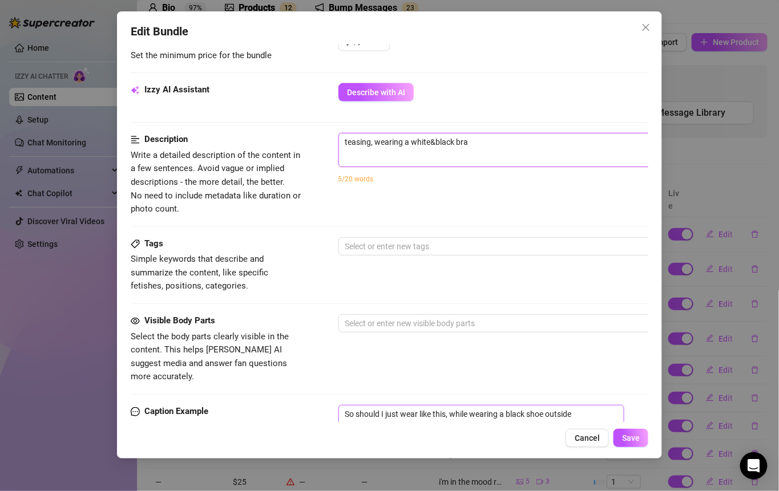
scroll to position [483, 0]
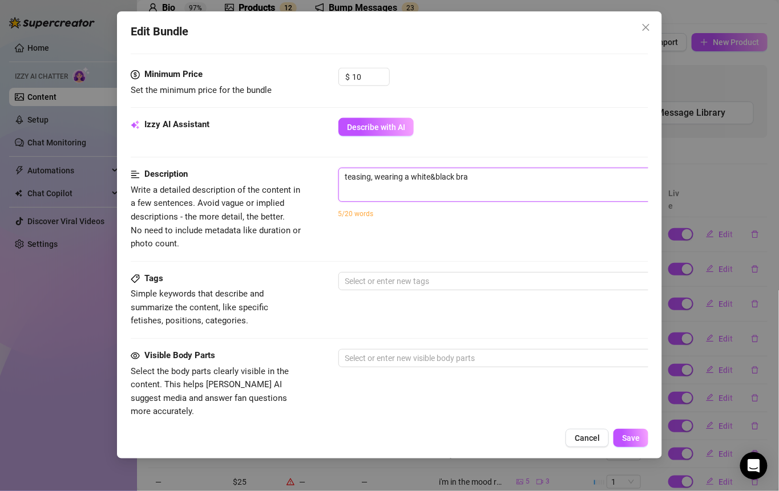
type textarea "teasing, wearing a white&black bra"
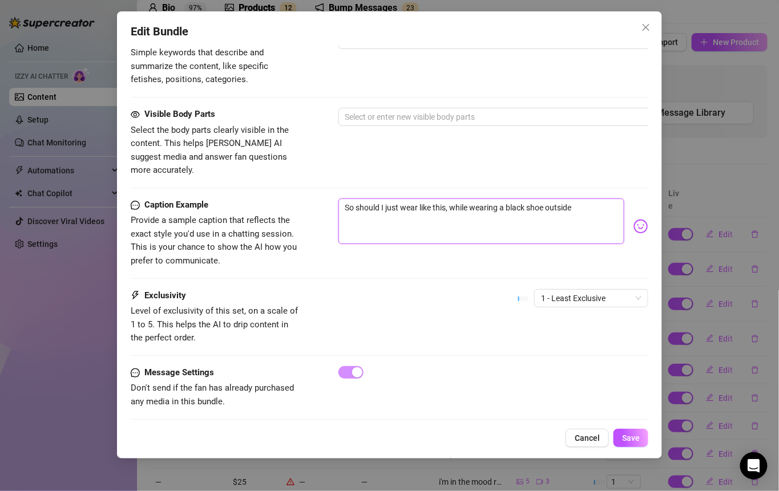
click at [582, 199] on textarea "So should I just wear like this, while wearing a black shoe outside" at bounding box center [481, 222] width 286 height 46
drag, startPoint x: 582, startPoint y: 187, endPoint x: 337, endPoint y: 187, distance: 244.8
click at [336, 199] on div "Caption Example Provide a sample caption that reflects the exact style you'd us…" at bounding box center [390, 234] width 518 height 70
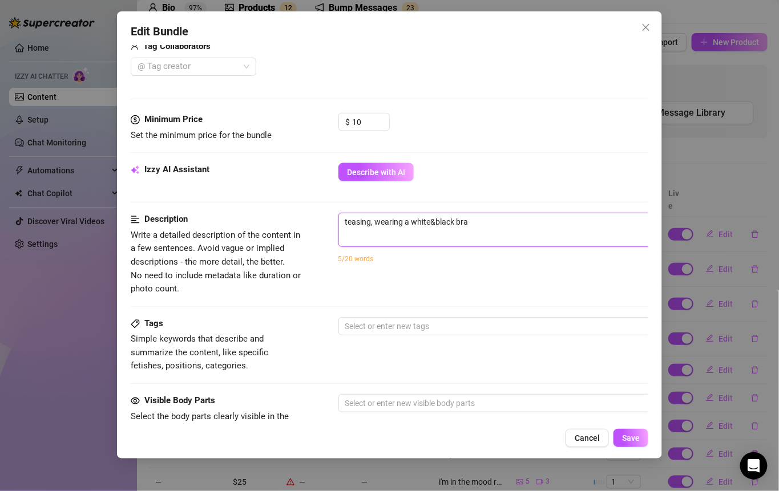
click at [517, 219] on textarea "teasing, wearing a white&black bra" at bounding box center [538, 221] width 398 height 17
paste textarea "So should I just wear like this, while wearing a black shoe outside"
type textarea "teasing, wearing a white&black bra So should I just wear like this, while weari…"
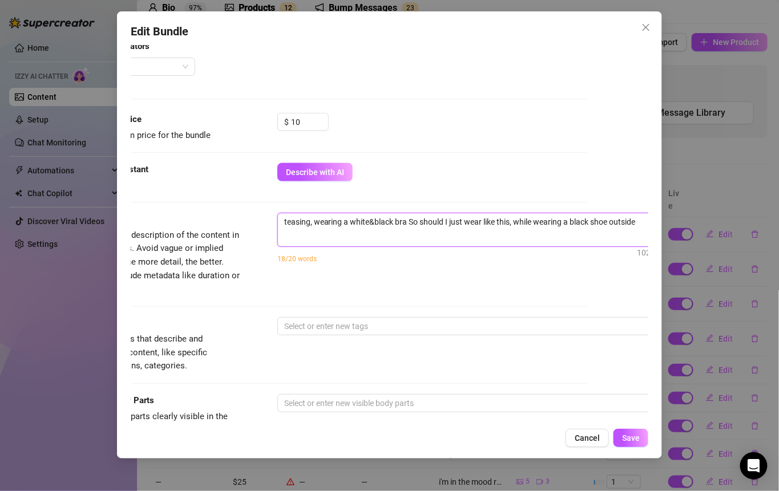
click at [405, 220] on textarea "teasing, wearing a white&black bra So should I just wear like this, while weari…" at bounding box center [477, 221] width 398 height 17
type textarea "teasing, wearing a white&black bra. So should I just wear like this, while wear…"
type textarea "teasing, wearing a white&black bra... So should I just wear like this, while we…"
type textarea "teasing, wearing a white&black bra.... So should I just wear like this, while w…"
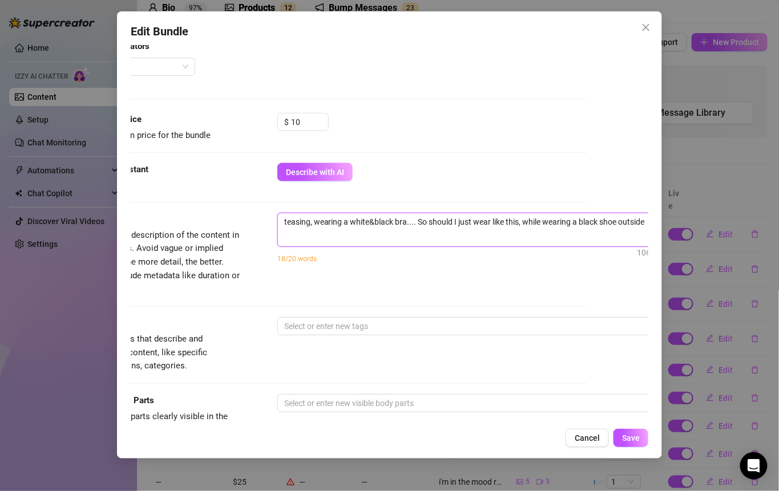
type textarea "teasing, wearing a white&black bra..... So should I just wear like this, while …"
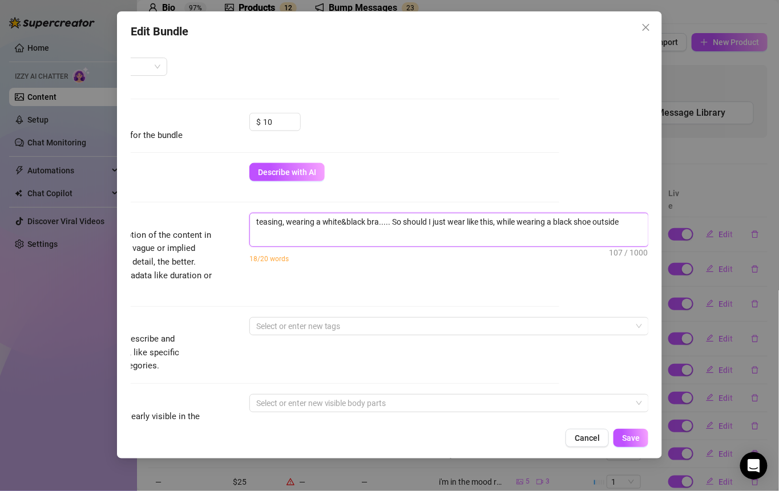
click at [611, 215] on textarea "teasing, wearing a white&black bra..... So should I just wear like this, while …" at bounding box center [449, 221] width 398 height 17
type textarea "teasing, wearing a white&black bra..... So should I just wear like this, while …"
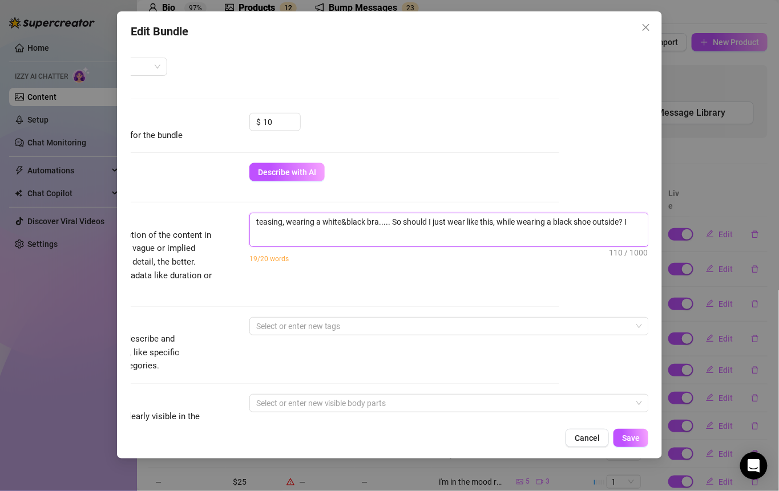
type textarea "teasing, wearing a white&black bra..... So should I just wear like this, while …"
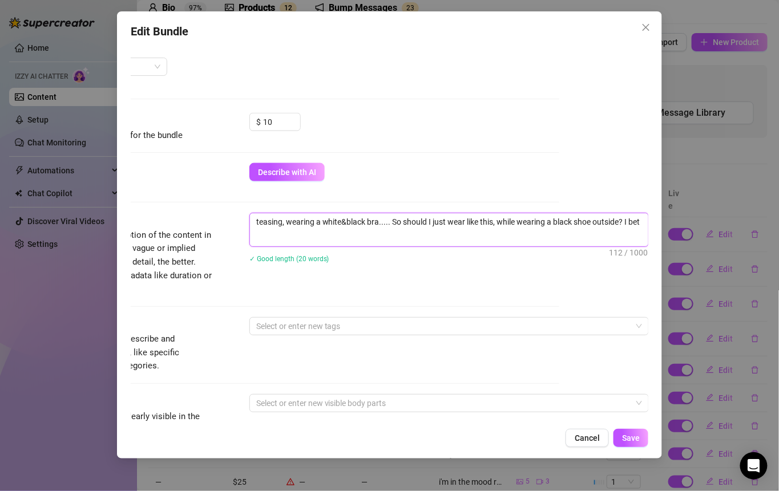
type textarea "teasing, wearing a white&black bra..... So should I just wear like this, while …"
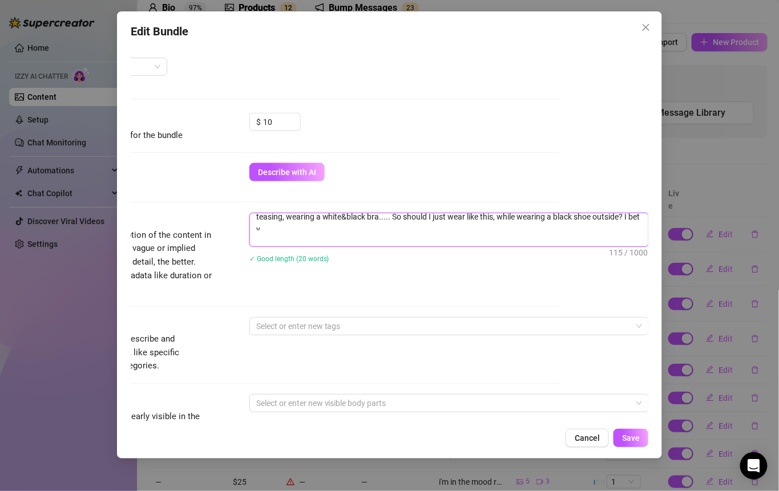
type textarea "teasing, wearing a white&black bra..... So should I just wear like this, while …"
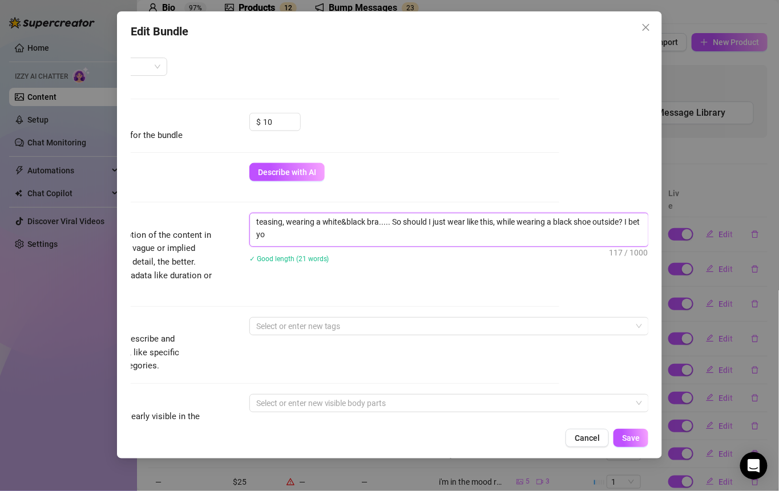
type textarea "teasing, wearing a white&black bra..... So should I just wear like this, while …"
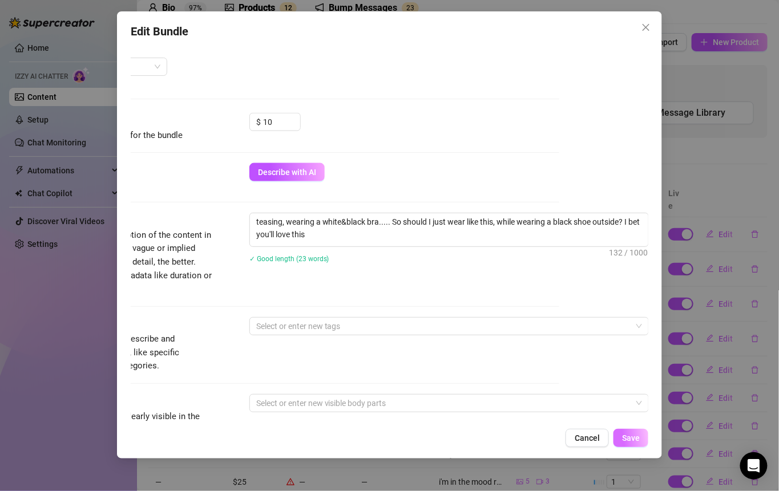
click at [631, 433] on button "Save" at bounding box center [630, 438] width 35 height 18
